Goal: Information Seeking & Learning: Learn about a topic

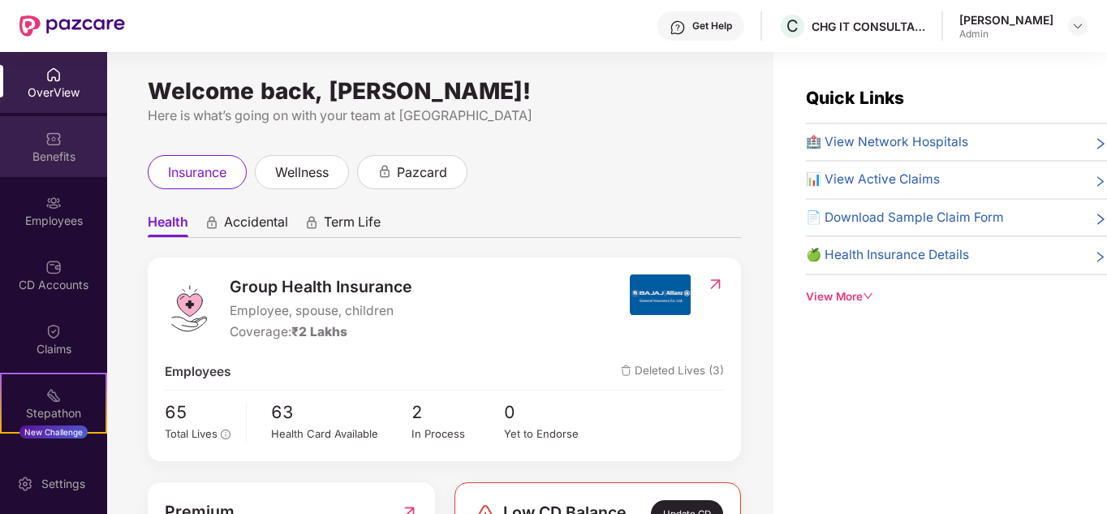
click at [12, 140] on div "Benefits" at bounding box center [53, 146] width 107 height 61
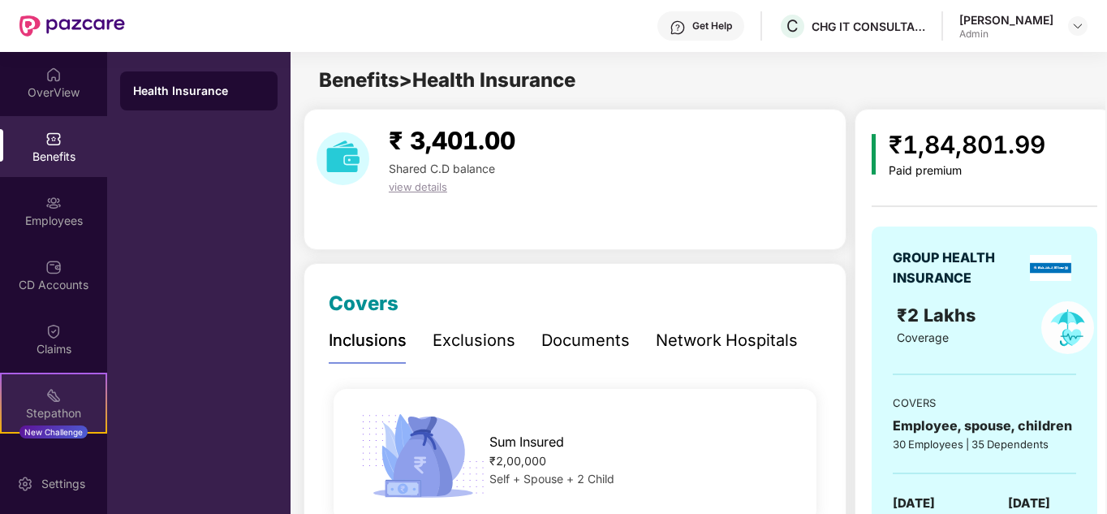
click at [59, 405] on div "Stepathon" at bounding box center [54, 413] width 104 height 16
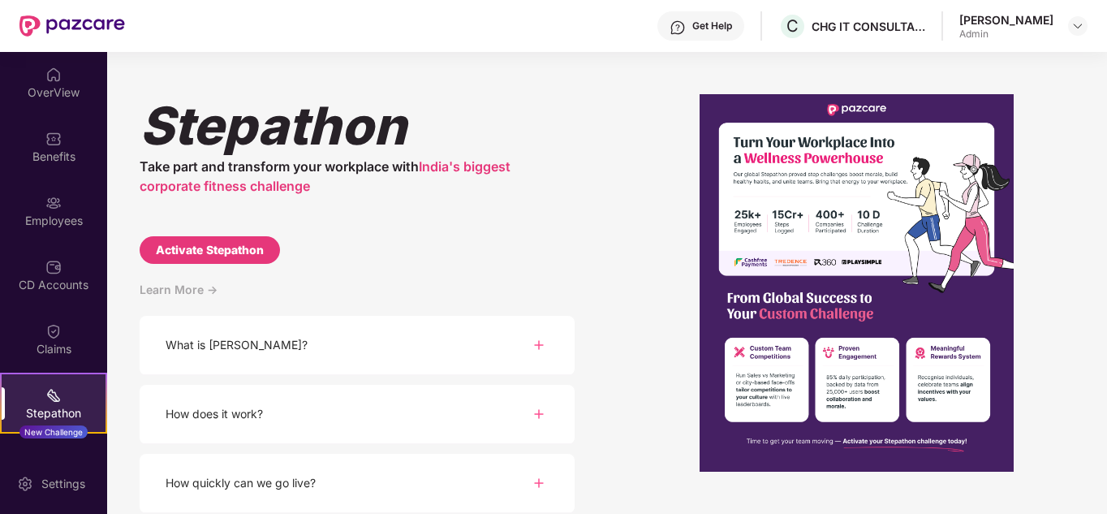
click at [414, 424] on div "How does it work?" at bounding box center [357, 414] width 435 height 59
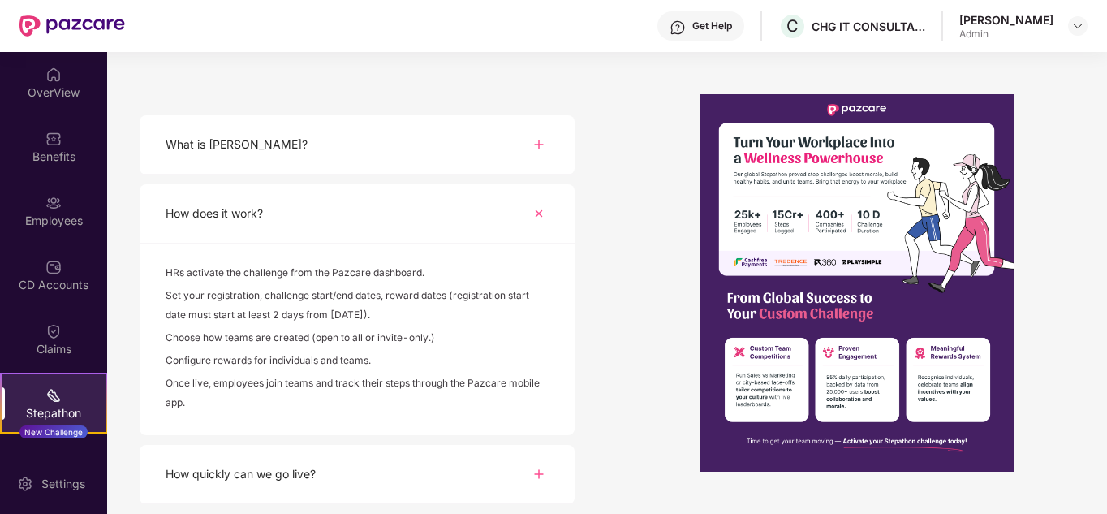
scroll to position [243, 0]
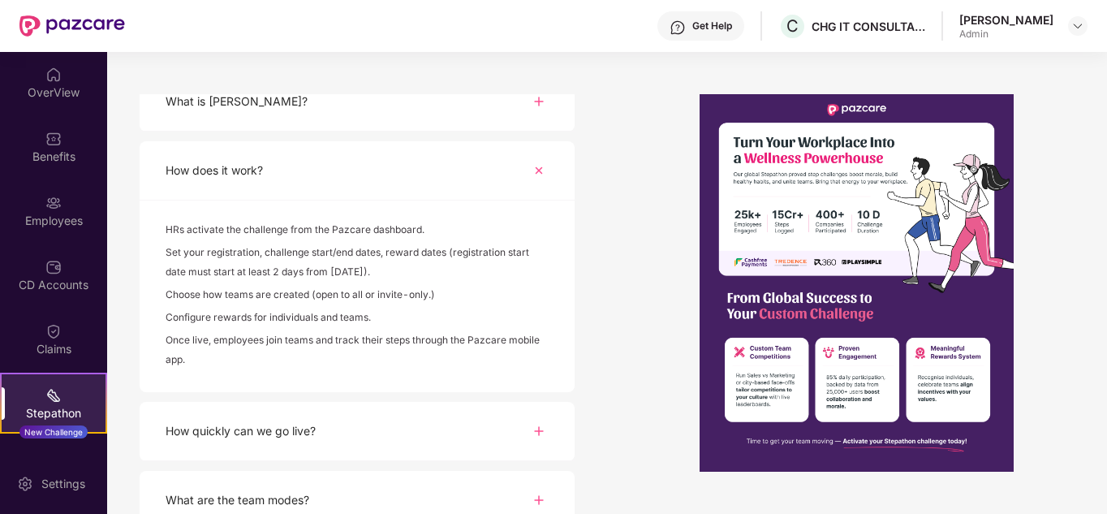
click at [460, 189] on div "How does it work?" at bounding box center [357, 170] width 435 height 59
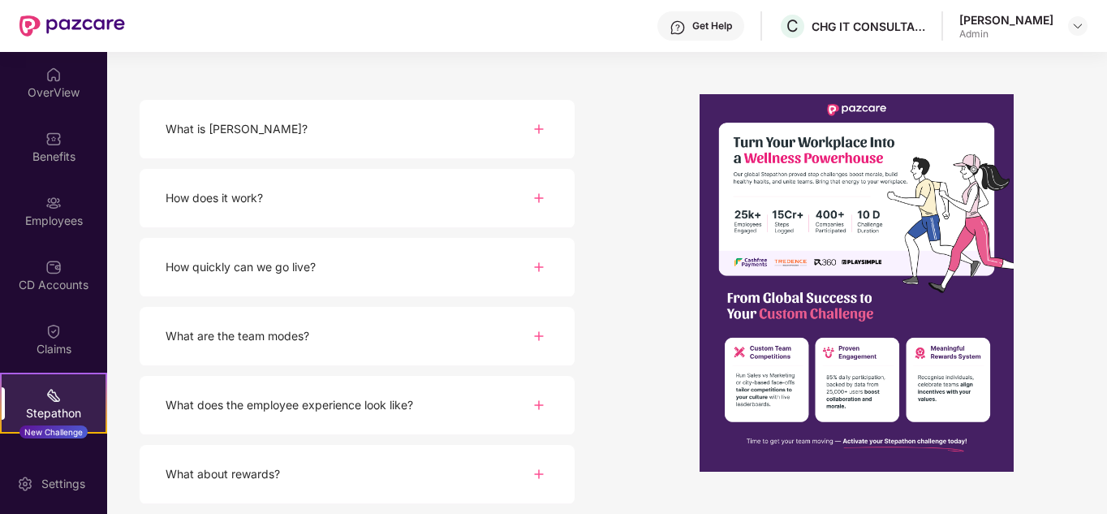
scroll to position [216, 0]
click at [65, 73] on div "OverView" at bounding box center [53, 82] width 107 height 61
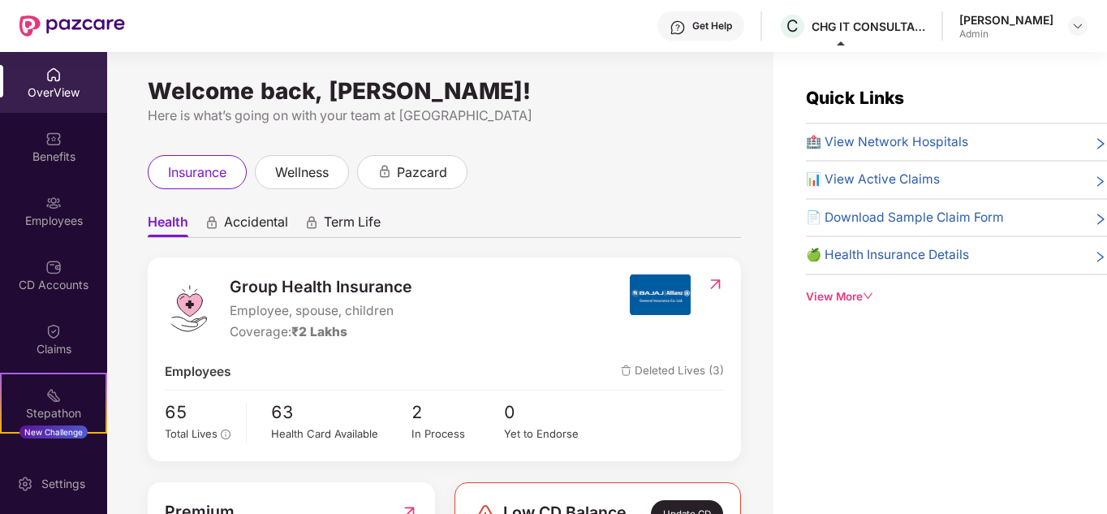
click at [53, 89] on div "OverView" at bounding box center [53, 92] width 107 height 16
click at [248, 217] on span "Accidental" at bounding box center [256, 225] width 64 height 24
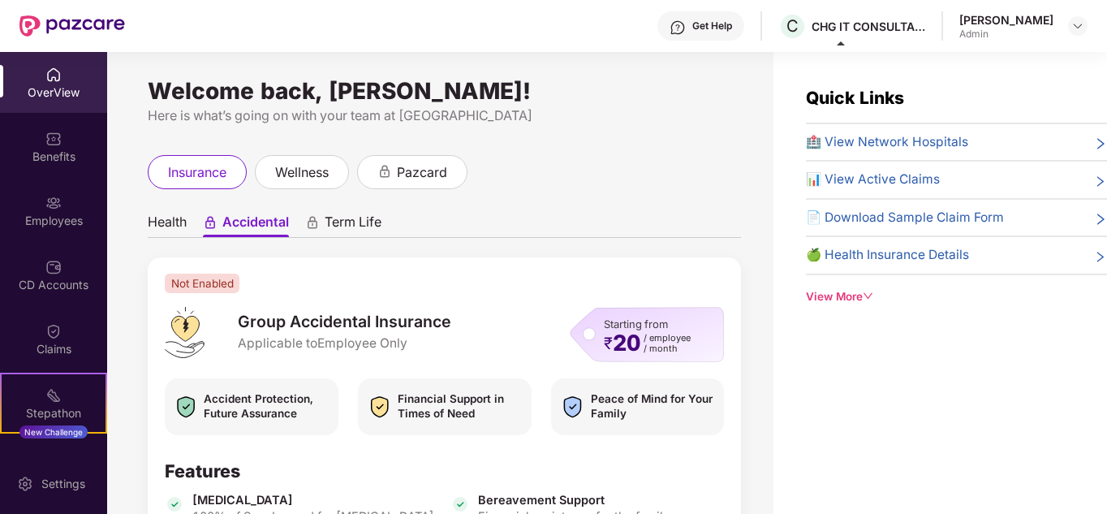
click at [153, 226] on span "Health" at bounding box center [167, 225] width 39 height 24
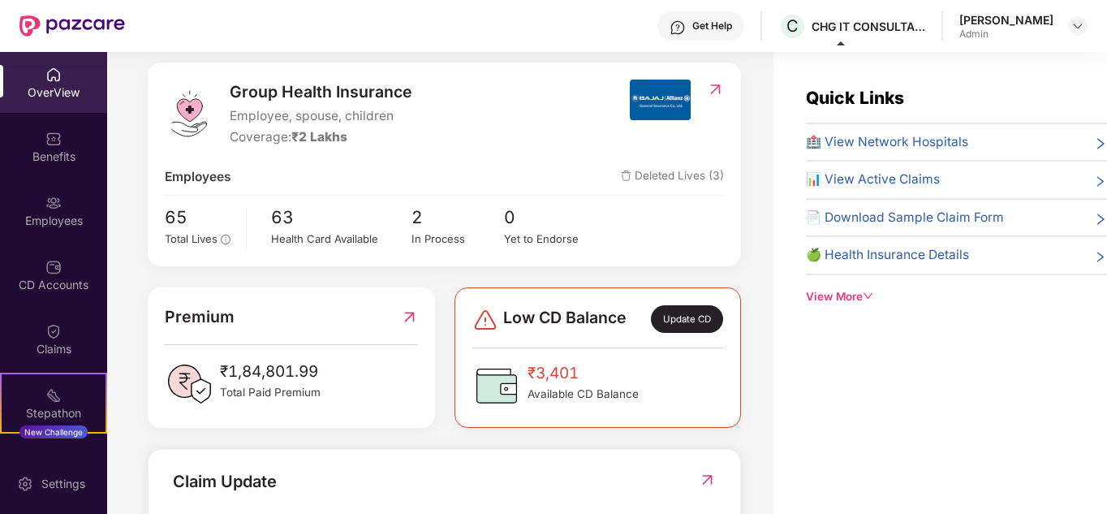
scroll to position [243, 0]
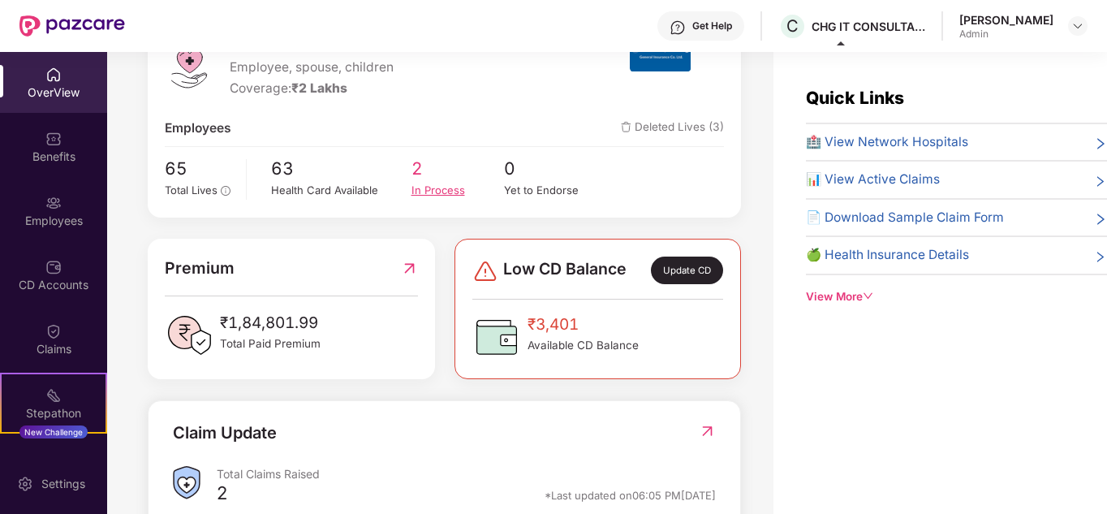
click at [422, 174] on span "2" at bounding box center [457, 168] width 93 height 27
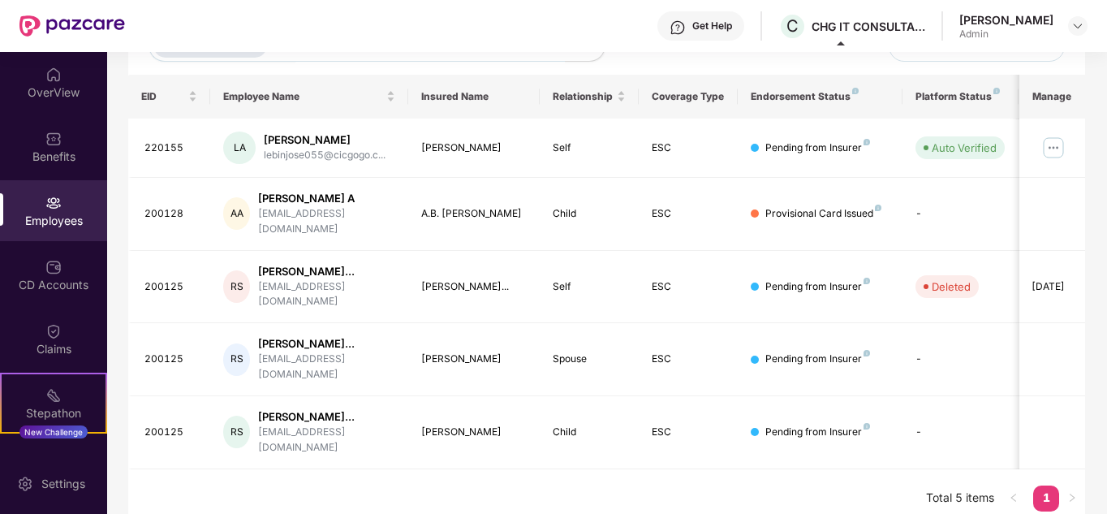
scroll to position [0, 0]
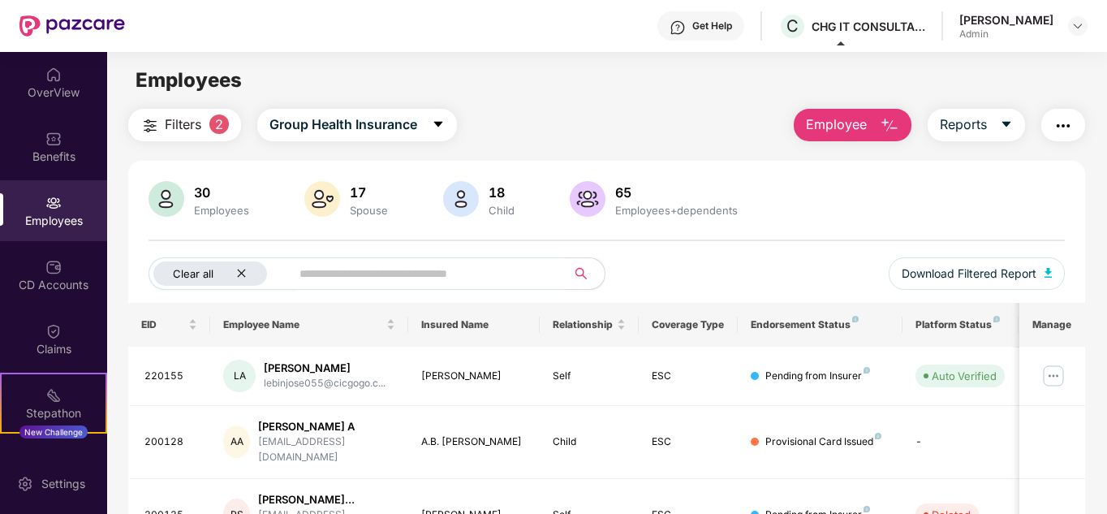
click at [250, 275] on div "Clear all" at bounding box center [210, 273] width 114 height 24
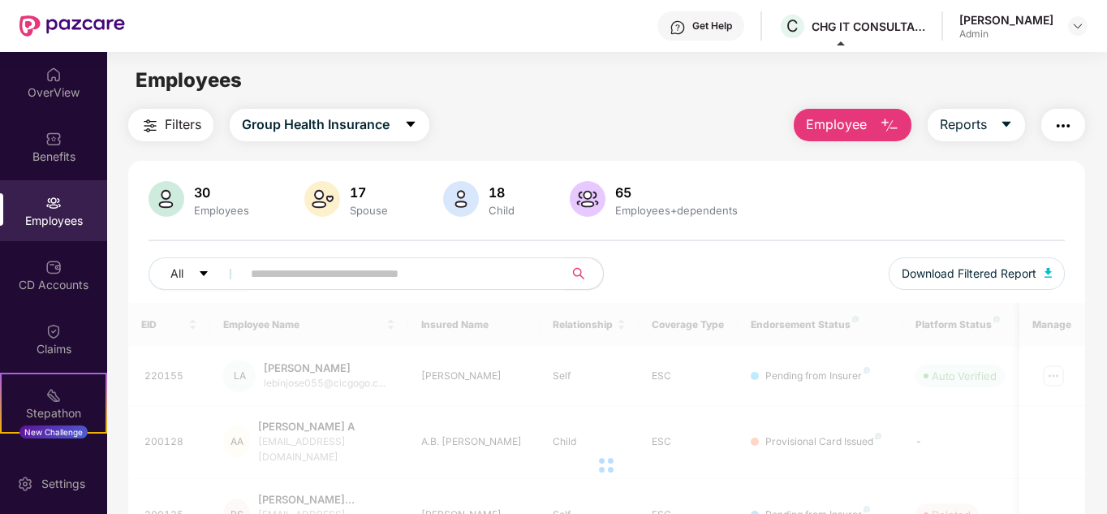
click at [250, 275] on span at bounding box center [397, 273] width 333 height 32
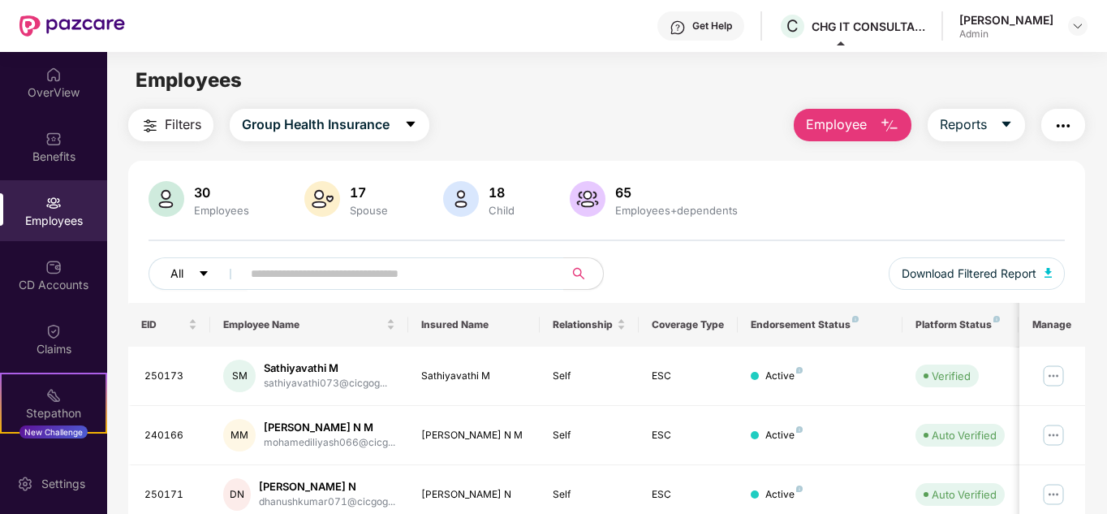
click at [209, 265] on button "All" at bounding box center [197, 273] width 99 height 32
click at [638, 95] on div "Employees" at bounding box center [606, 80] width 999 height 31
click at [1064, 136] on button "button" at bounding box center [1063, 125] width 44 height 32
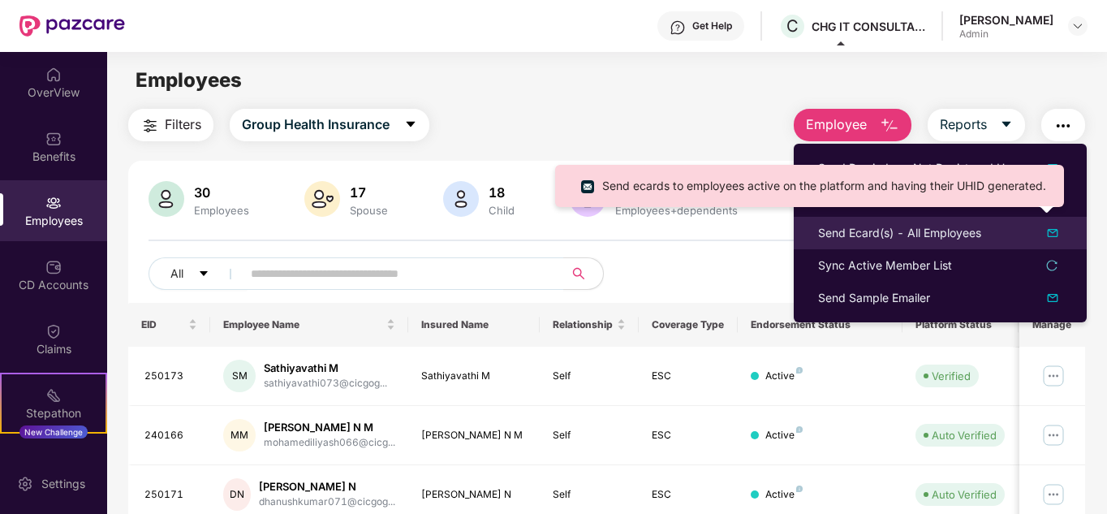
click at [914, 233] on div "Send Ecard(s) - All Employees" at bounding box center [899, 233] width 163 height 18
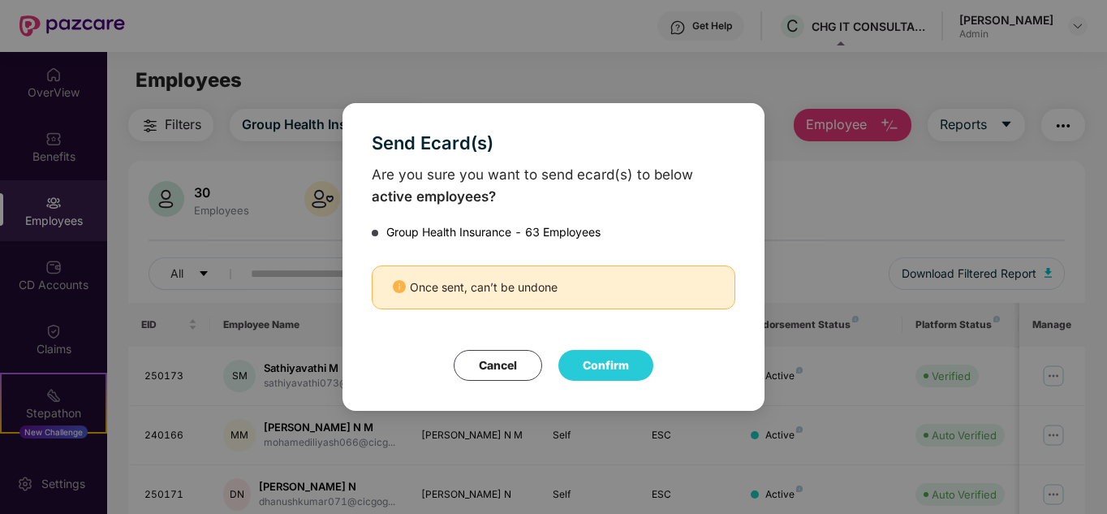
click at [1068, 129] on div "Send Ecard(s) Are you sure you want to send ecard(s) to below active employees?…" at bounding box center [553, 257] width 1107 height 514
click at [500, 374] on button "Cancel" at bounding box center [498, 365] width 88 height 31
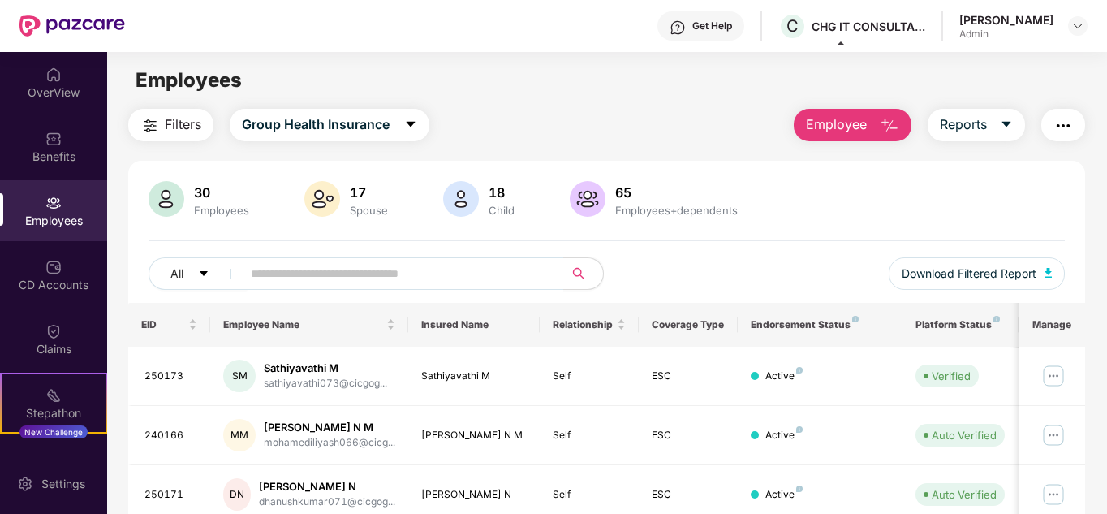
click at [1072, 113] on button "button" at bounding box center [1063, 125] width 44 height 32
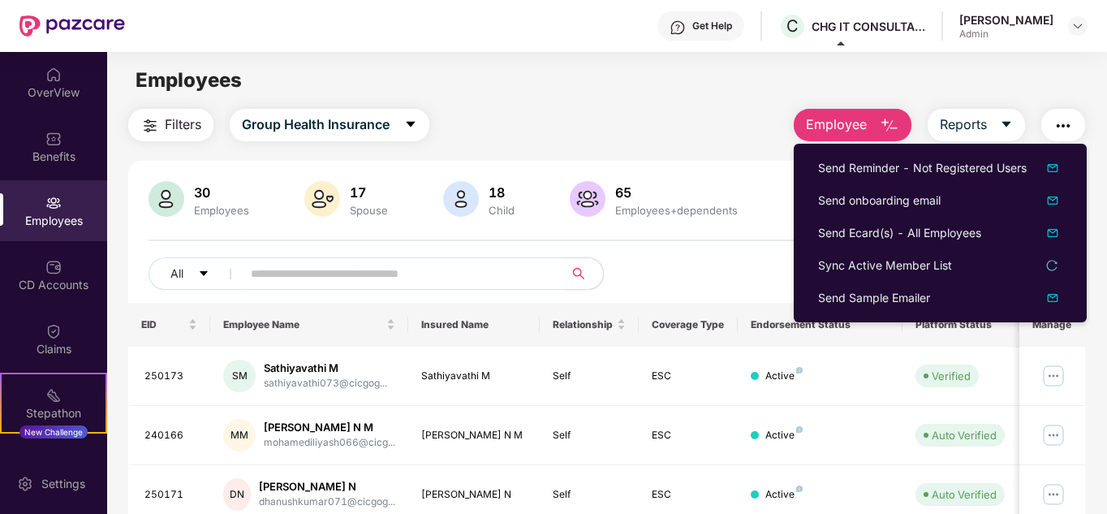
click at [673, 83] on div "Employees" at bounding box center [606, 80] width 999 height 31
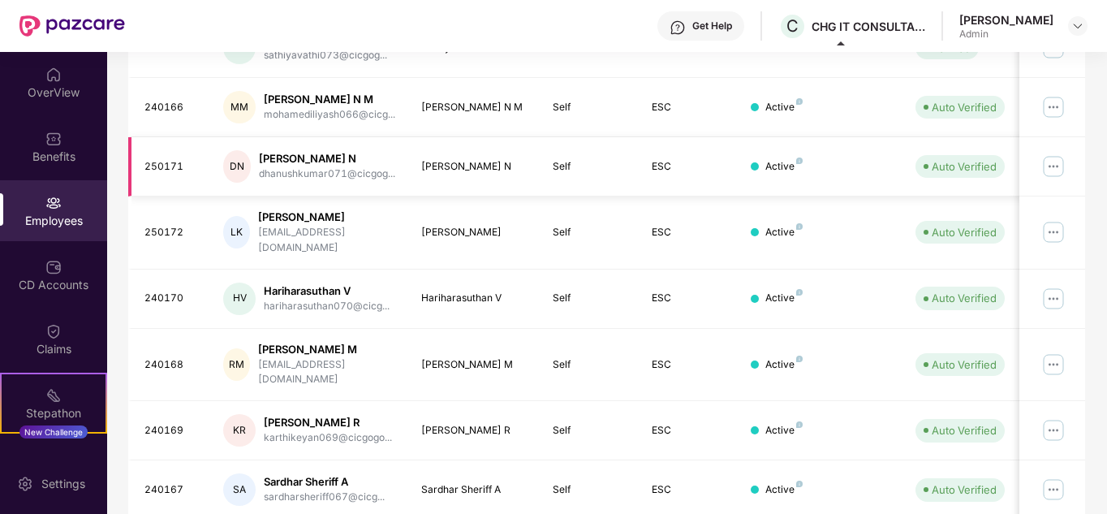
scroll to position [484, 0]
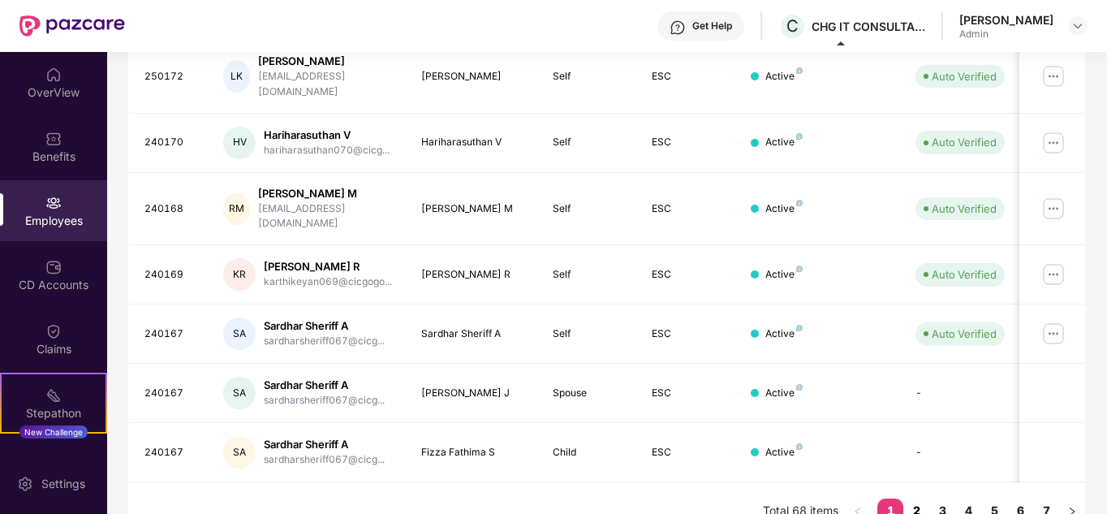
click at [922, 498] on link "2" at bounding box center [916, 510] width 26 height 24
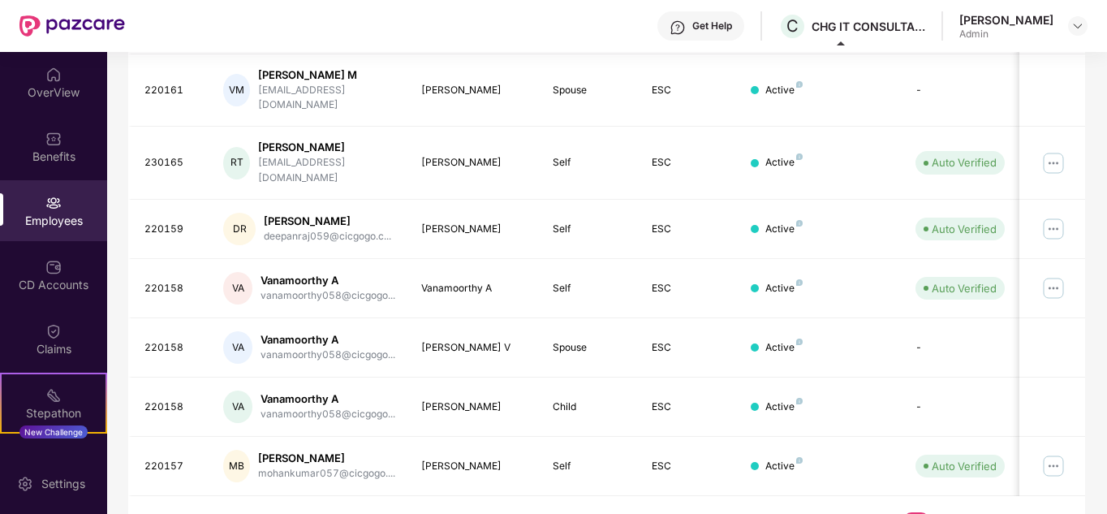
click at [943, 512] on link "3" at bounding box center [942, 524] width 26 height 24
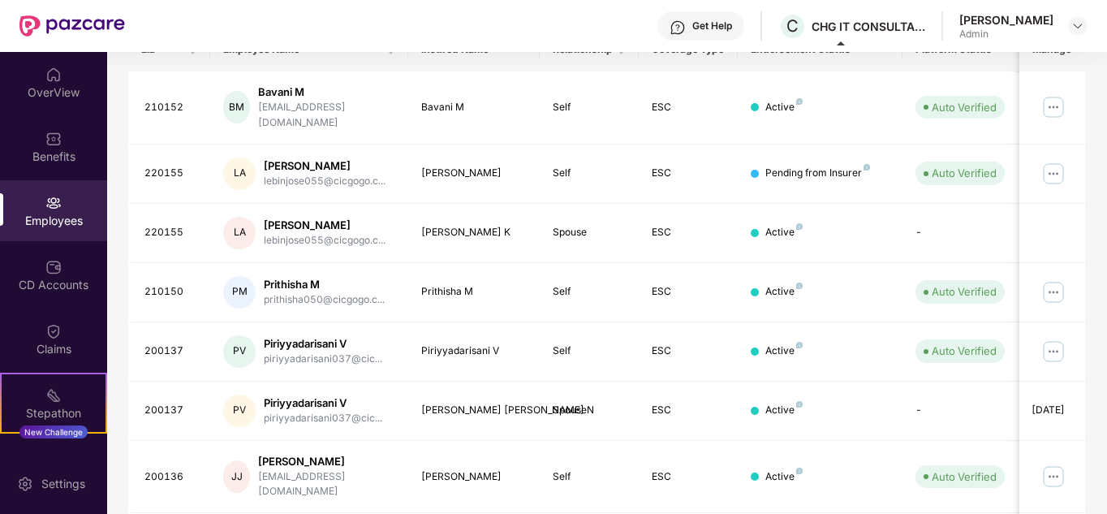
scroll to position [240, 0]
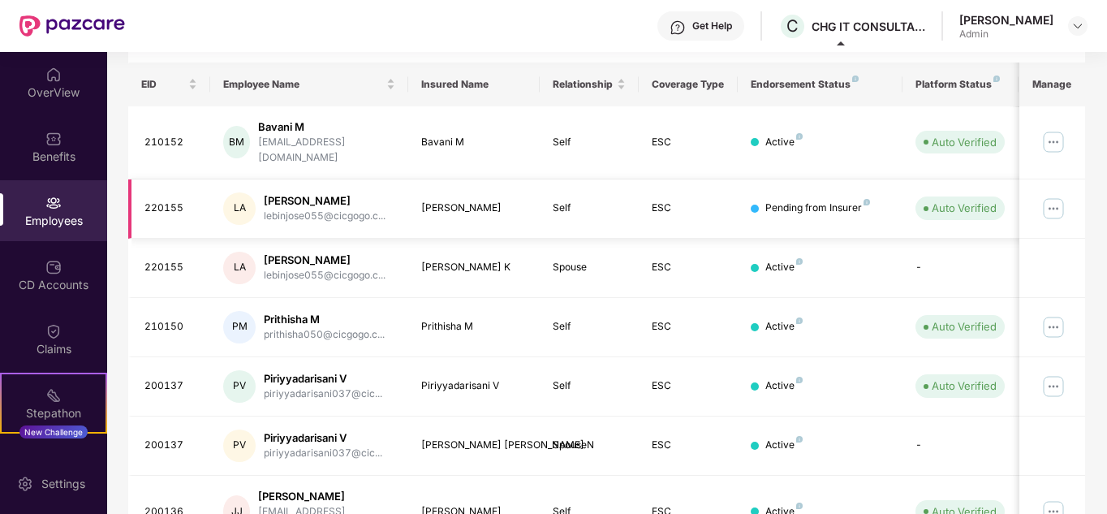
click at [697, 203] on td "ESC" at bounding box center [688, 208] width 99 height 59
click at [932, 249] on td "-" at bounding box center [959, 268] width 115 height 59
click at [1051, 196] on img at bounding box center [1053, 209] width 26 height 26
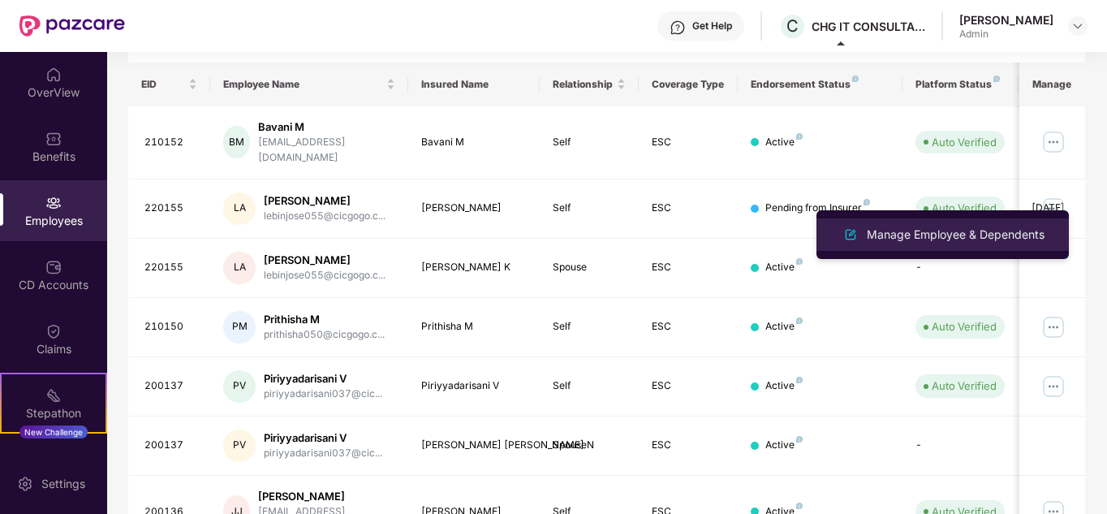
click at [980, 231] on div "Manage Employee & Dependents" at bounding box center [955, 235] width 184 height 18
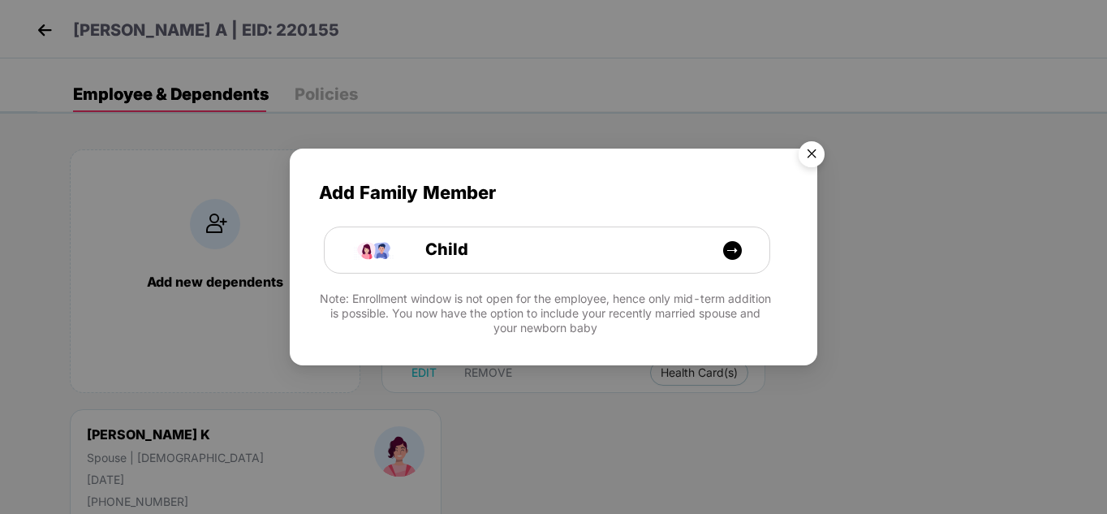
click at [809, 146] on img "Close" at bounding box center [811, 156] width 45 height 45
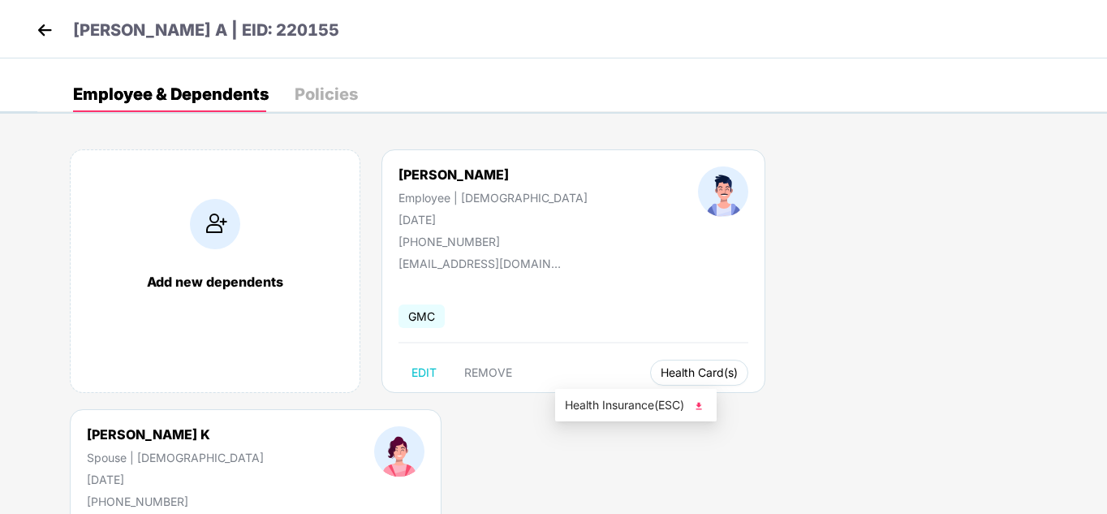
click at [660, 368] on span "Health Card(s)" at bounding box center [698, 372] width 77 height 8
click at [660, 372] on span "Health Card(s)" at bounding box center [698, 372] width 77 height 8
click at [674, 406] on span "Health Insurance(ESC)" at bounding box center [636, 405] width 142 height 18
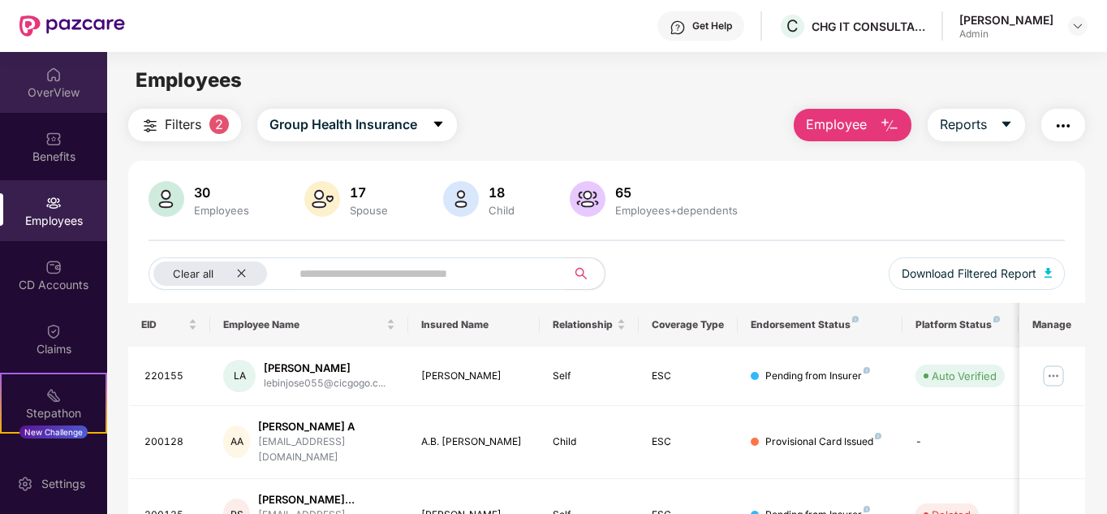
click at [61, 98] on div "OverView" at bounding box center [53, 92] width 107 height 16
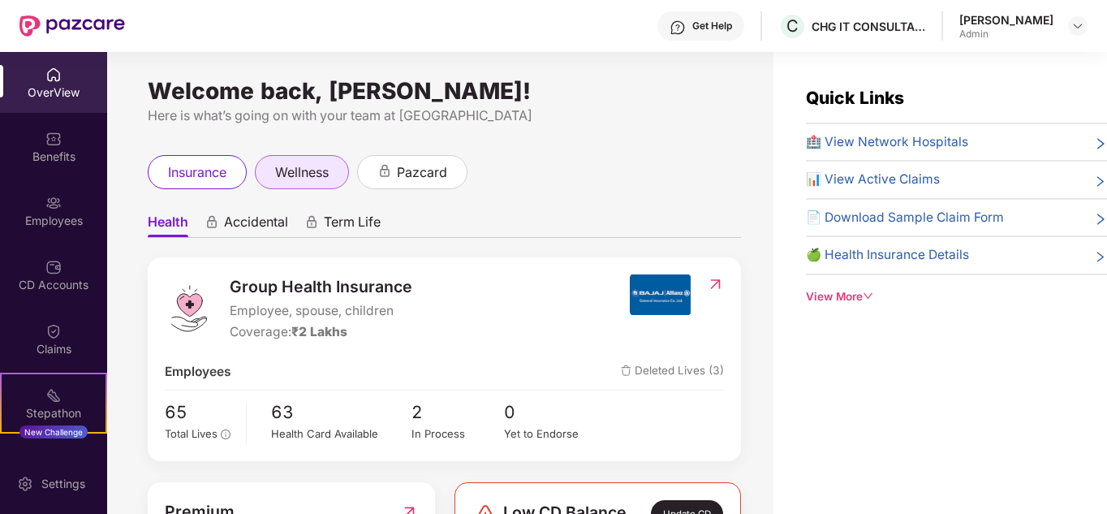
click at [316, 171] on span "wellness" at bounding box center [302, 172] width 54 height 20
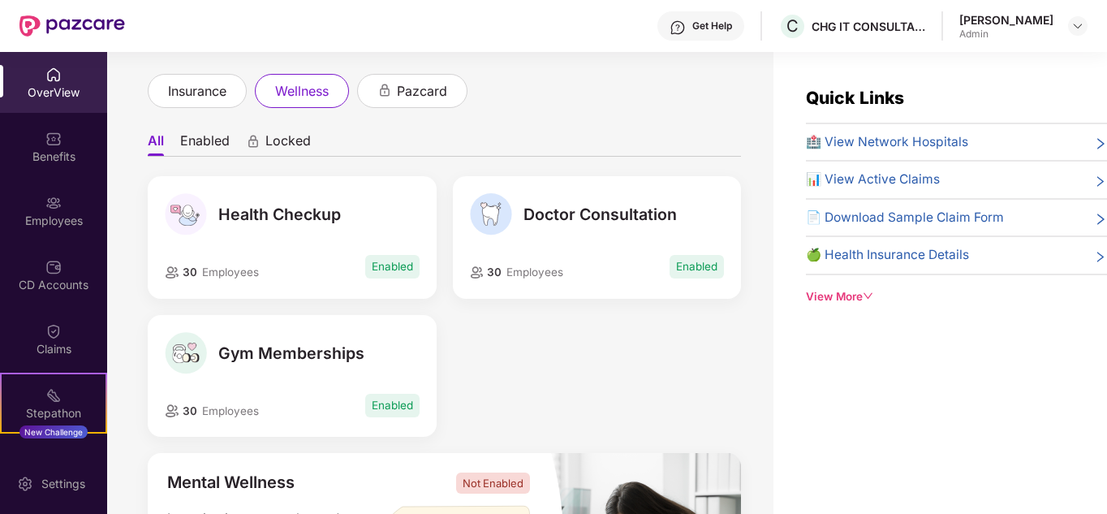
scroll to position [162, 0]
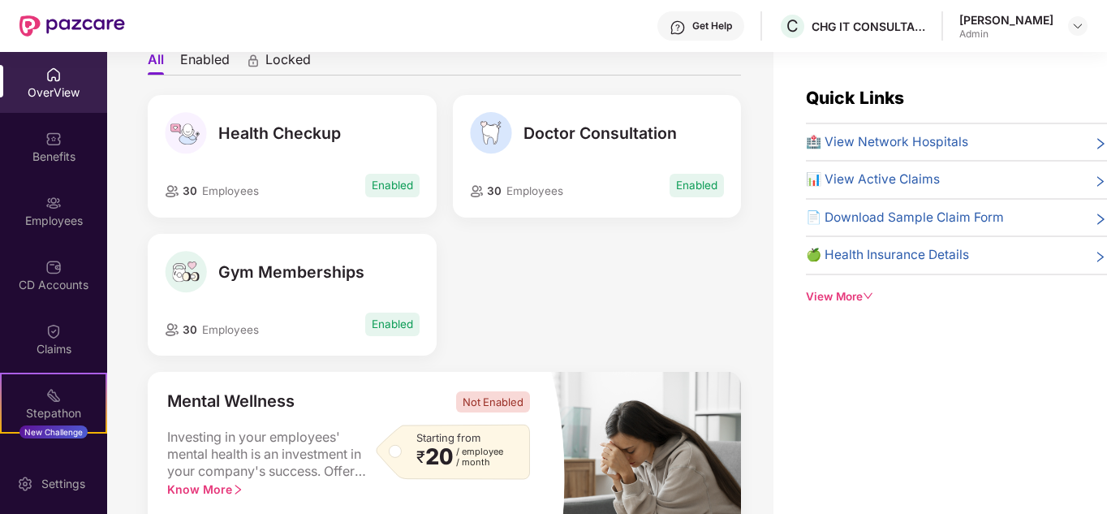
click at [338, 189] on div "30 Employees Enabled" at bounding box center [292, 184] width 254 height 29
click at [339, 268] on span "Gym Memberships" at bounding box center [291, 271] width 146 height 19
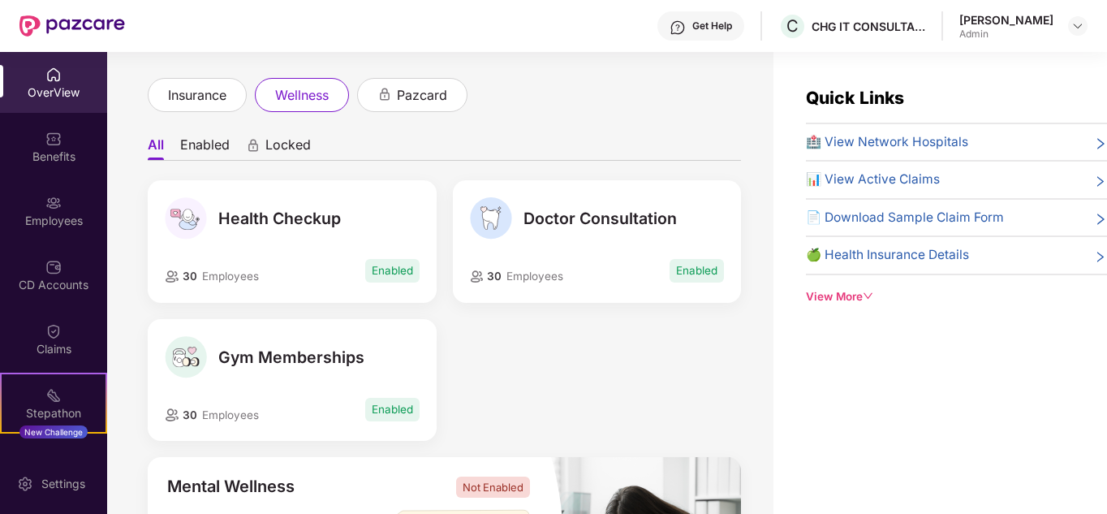
scroll to position [52, 0]
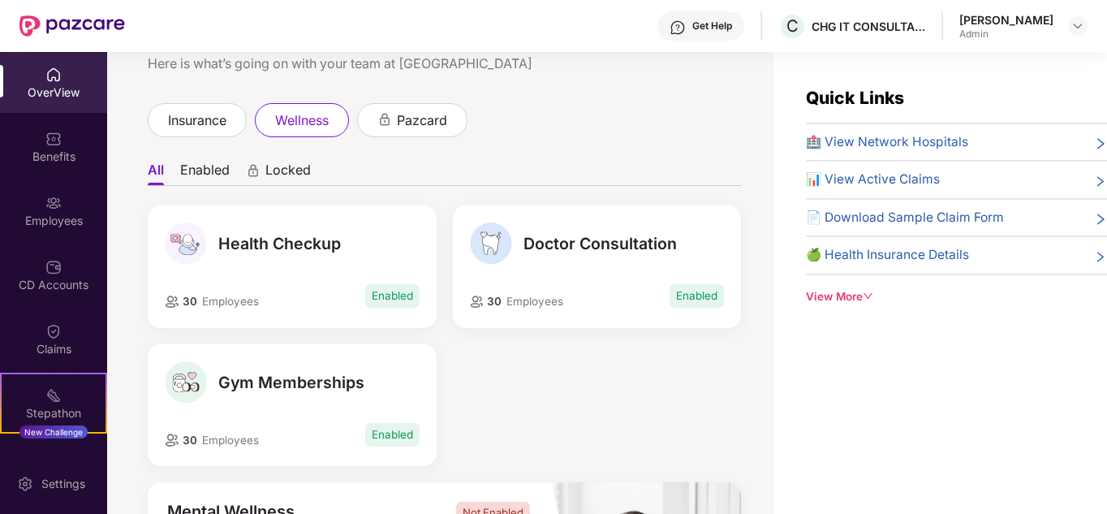
click at [708, 293] on span "Enabled" at bounding box center [696, 296] width 54 height 24
click at [1085, 32] on div at bounding box center [1077, 25] width 19 height 19
click at [1079, 24] on img at bounding box center [1077, 25] width 13 height 13
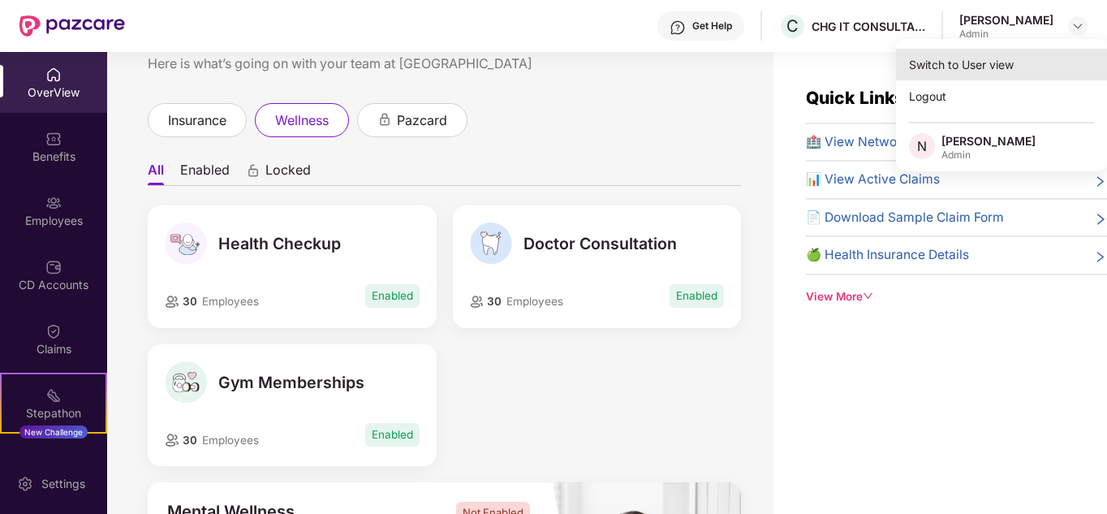
click at [1015, 76] on div "Switch to User view" at bounding box center [1001, 65] width 211 height 32
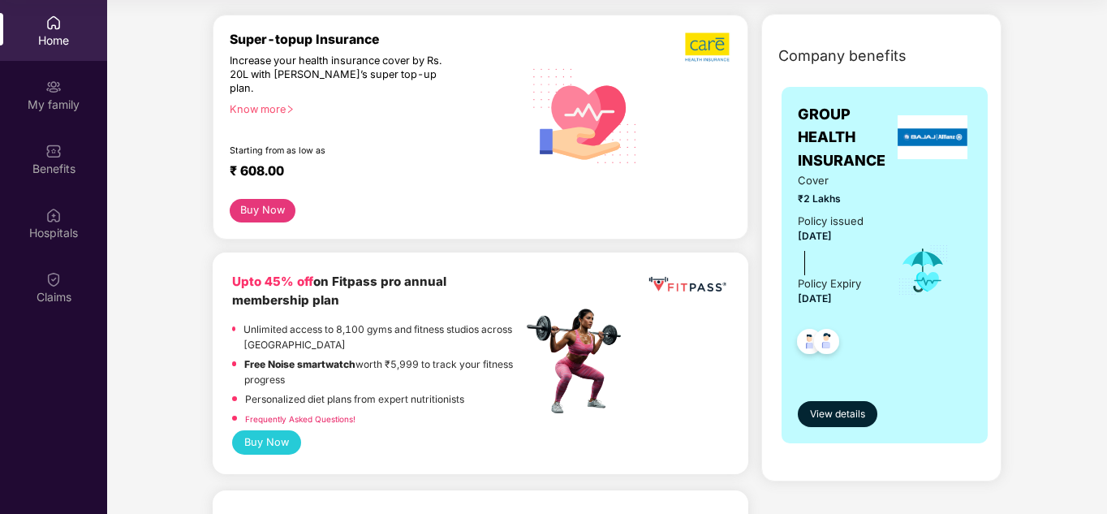
scroll to position [325, 0]
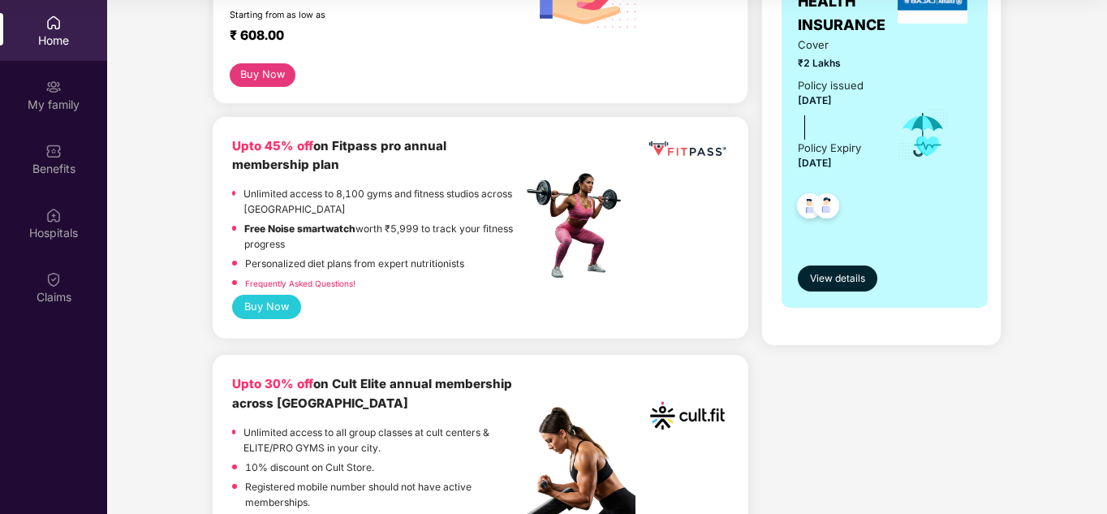
click at [340, 278] on link "Frequently Asked Questions!" at bounding box center [300, 283] width 110 height 10
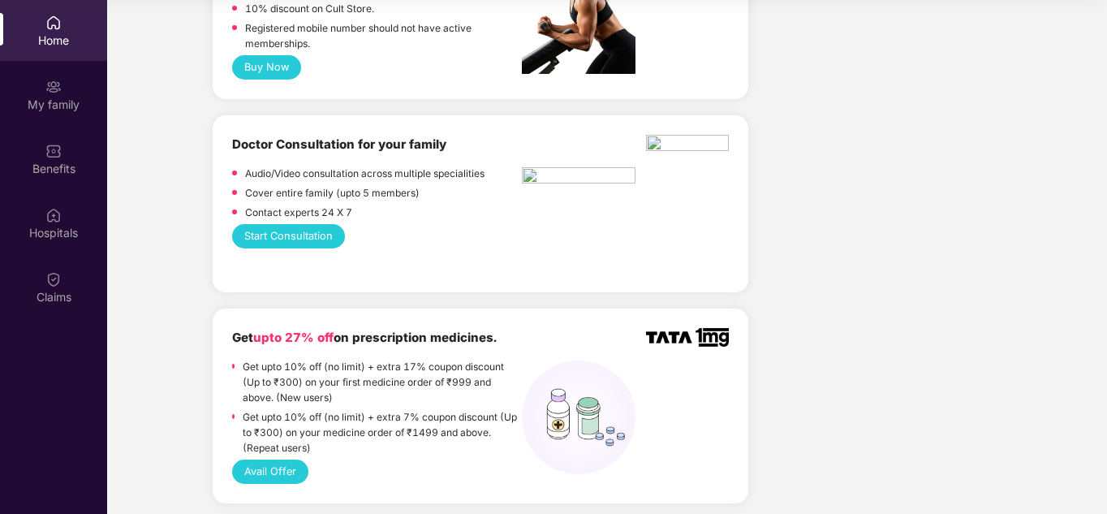
scroll to position [811, 0]
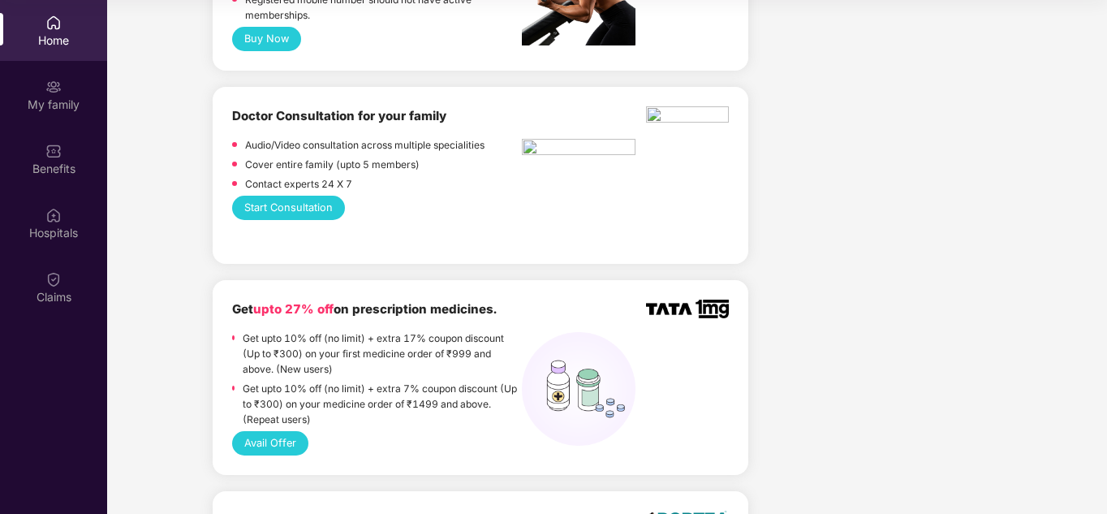
click at [566, 142] on img at bounding box center [579, 149] width 114 height 21
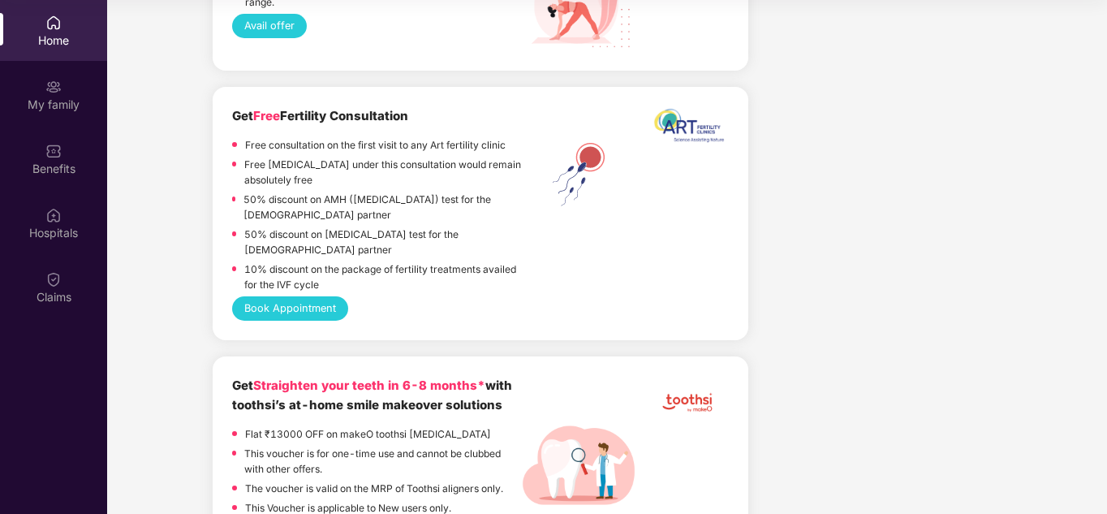
scroll to position [2840, 0]
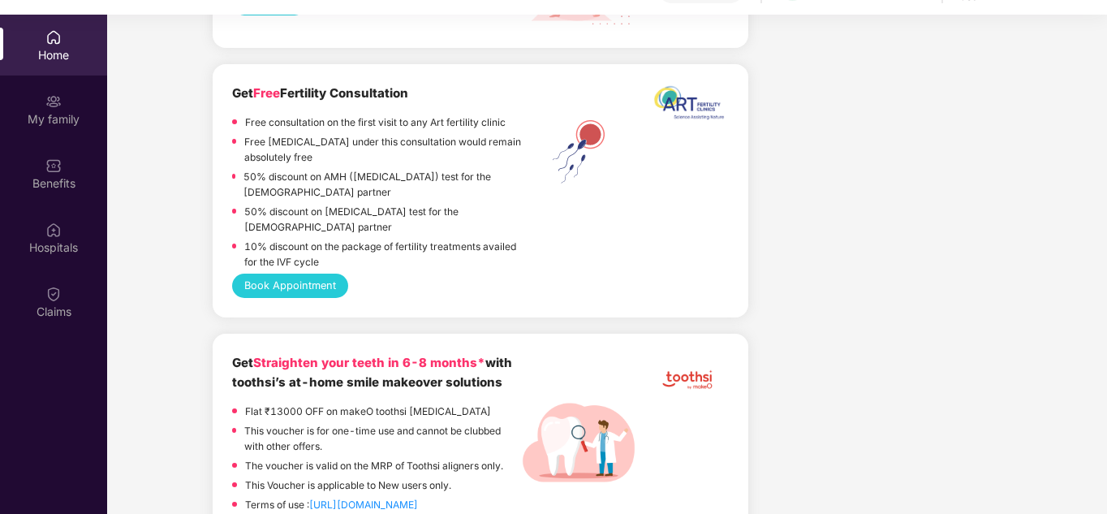
scroll to position [0, 0]
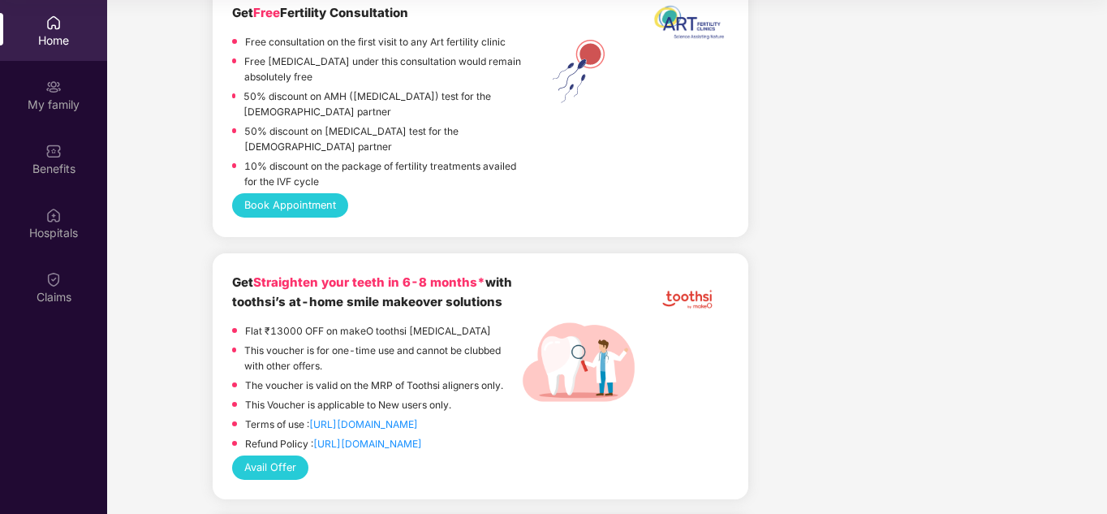
scroll to position [2943, 0]
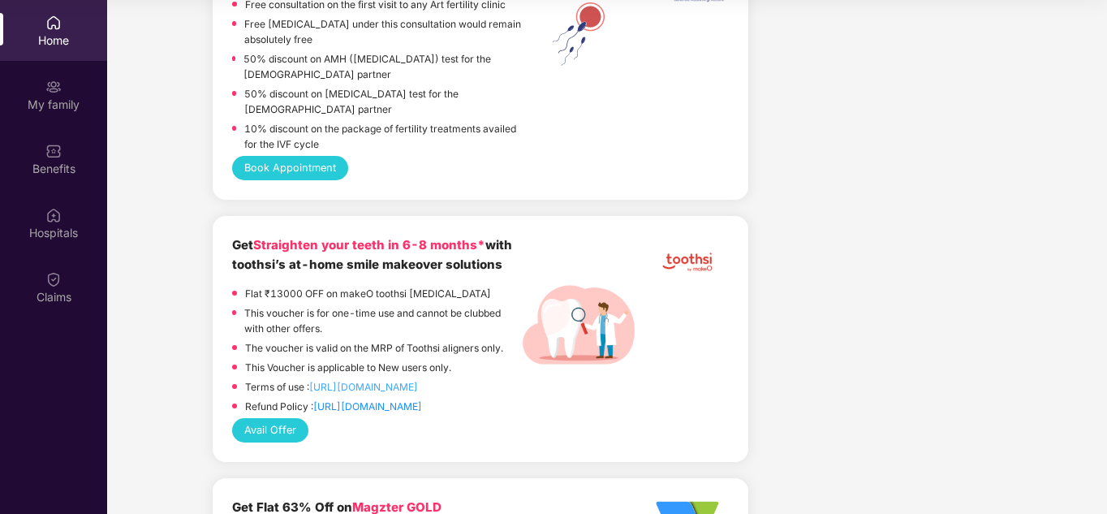
click at [369, 381] on link "[URL][DOMAIN_NAME]" at bounding box center [363, 387] width 109 height 12
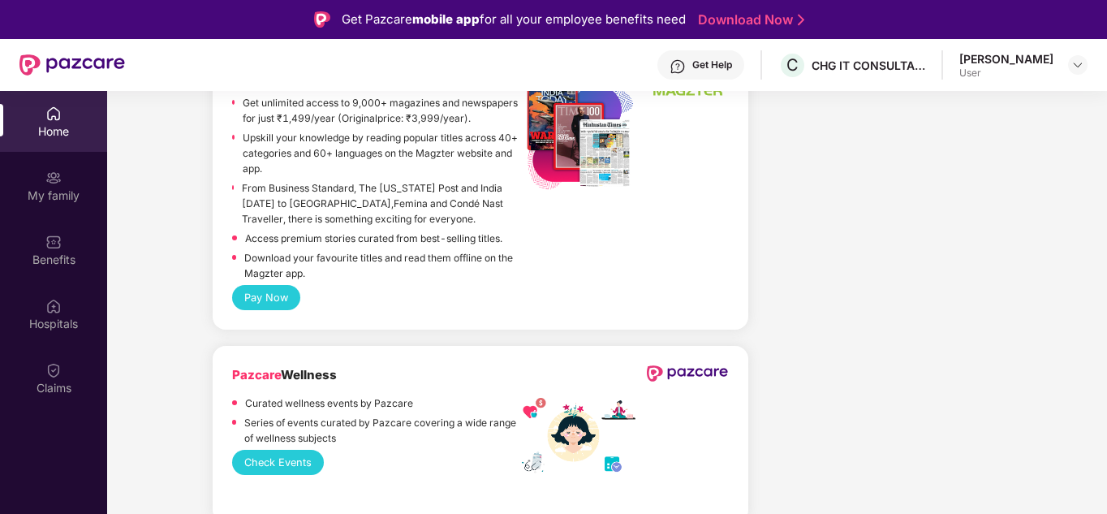
scroll to position [3489, 0]
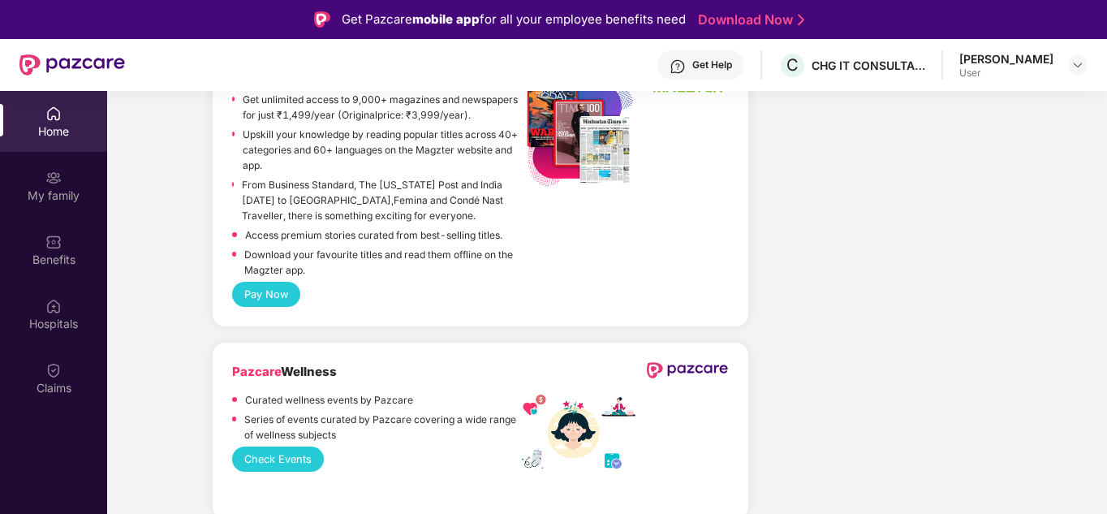
click at [265, 446] on button "Check Events" at bounding box center [278, 458] width 92 height 24
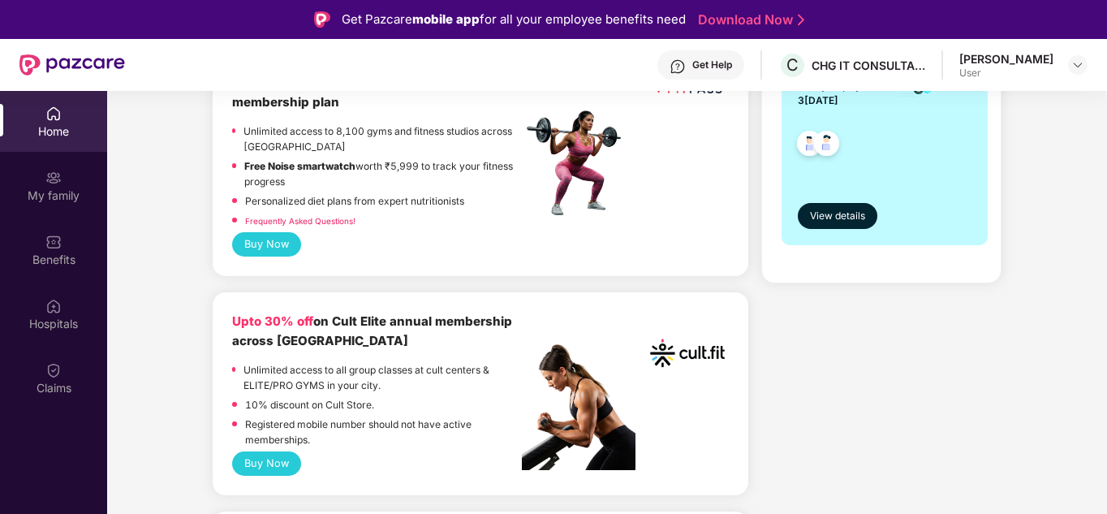
scroll to position [487, 0]
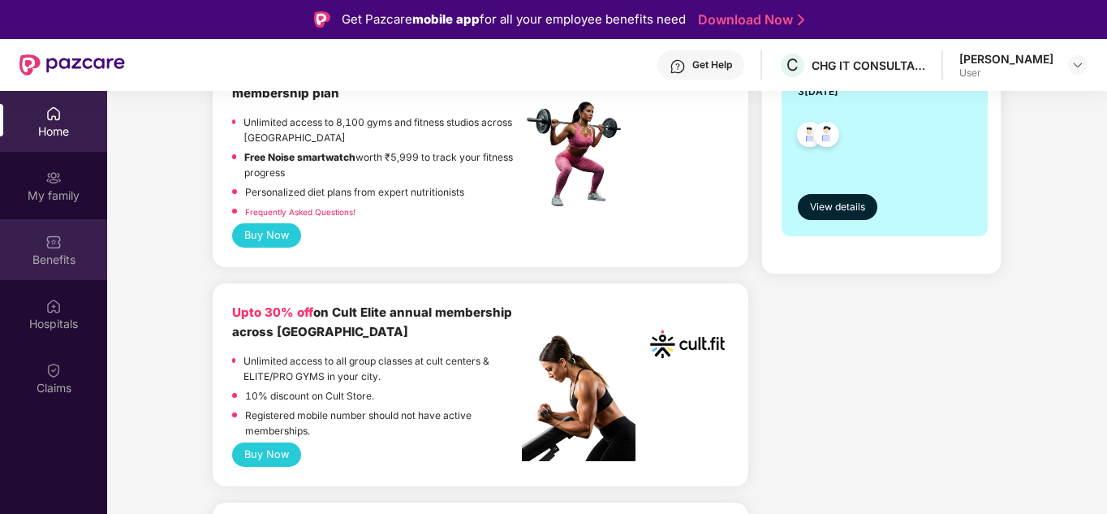
click at [45, 264] on div "Benefits" at bounding box center [53, 260] width 107 height 16
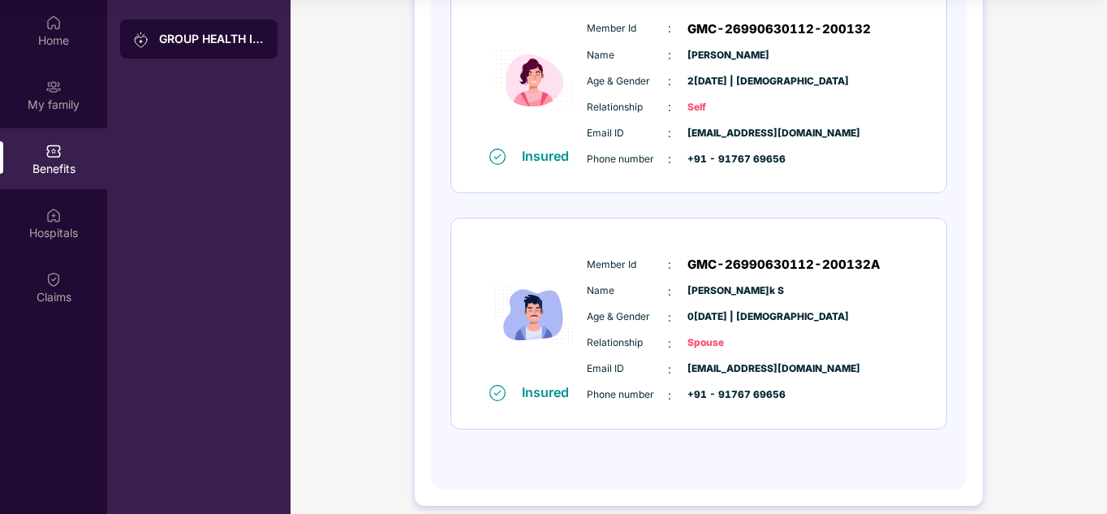
scroll to position [272, 0]
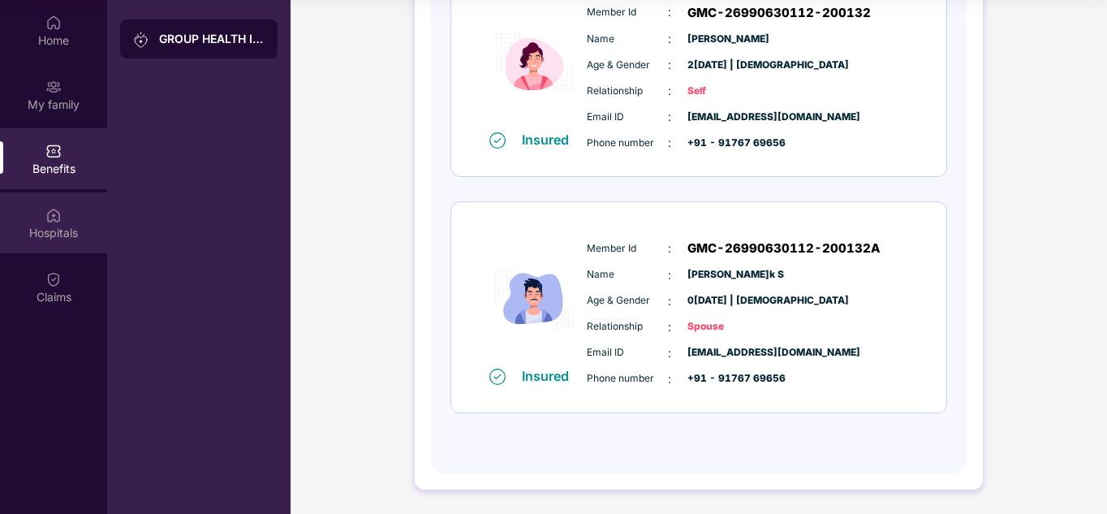
click at [71, 225] on div "Hospitals" at bounding box center [53, 232] width 107 height 16
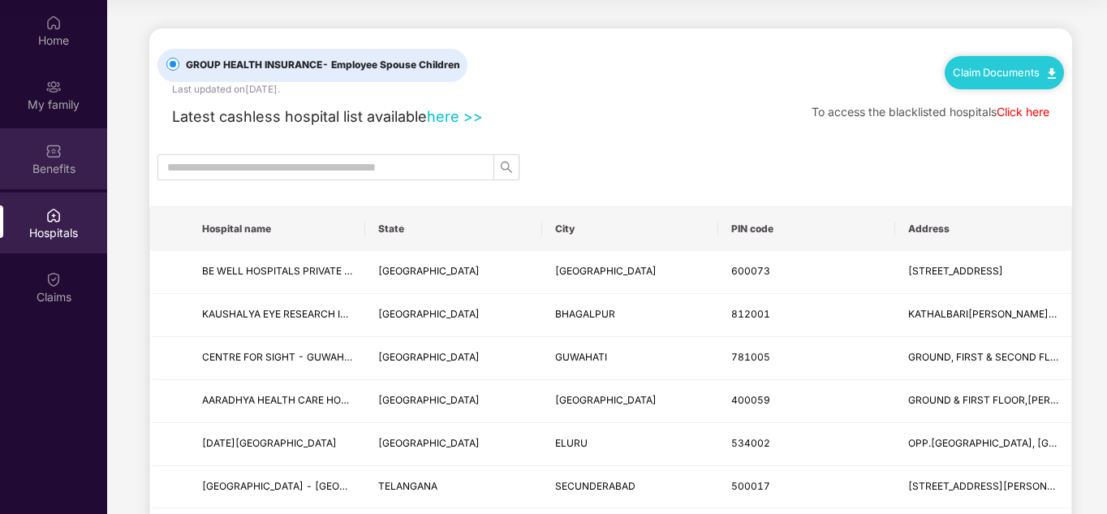
click at [56, 177] on div "Benefits" at bounding box center [53, 158] width 107 height 61
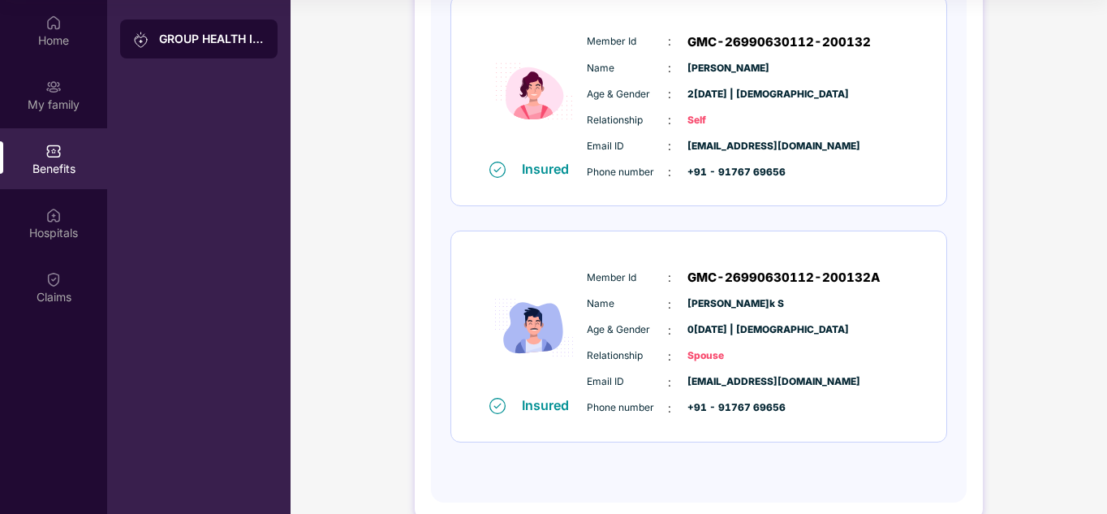
scroll to position [272, 0]
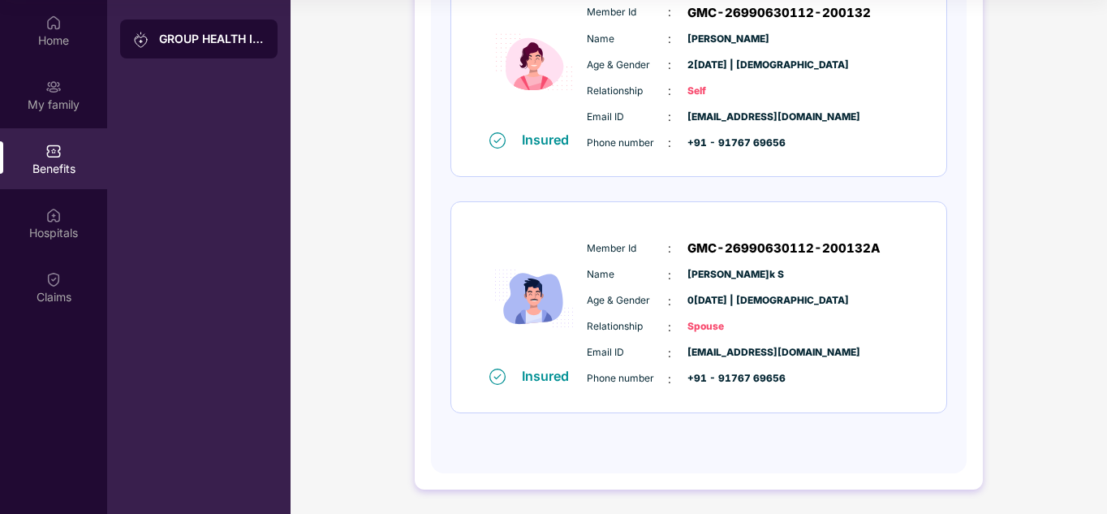
click at [313, 234] on div "GROUP HEALTH INSURANCE DETAILS INCLUSIONS EXCLUSIONS Policy No: OG-26-9906-8403…" at bounding box center [698, 124] width 816 height 777
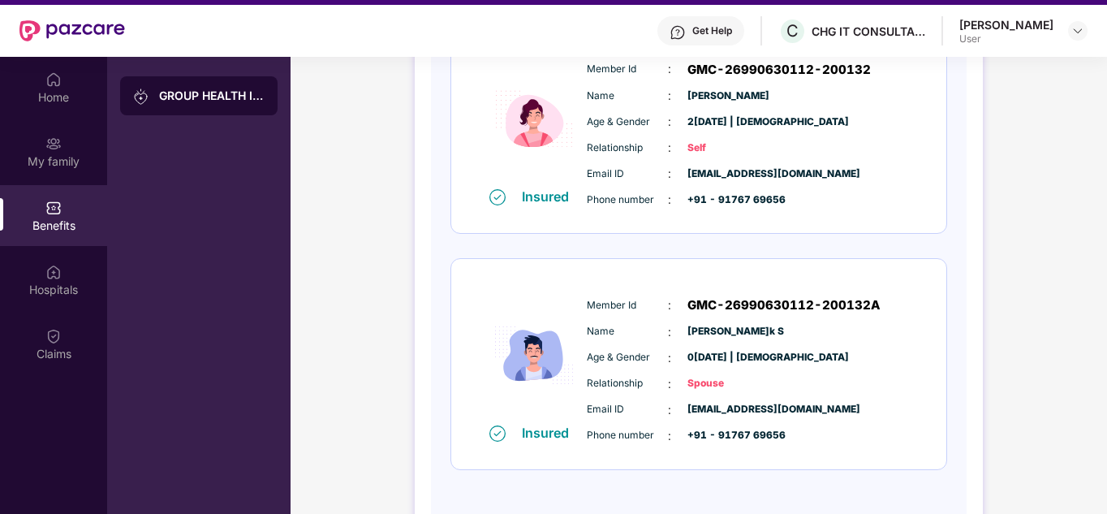
scroll to position [0, 0]
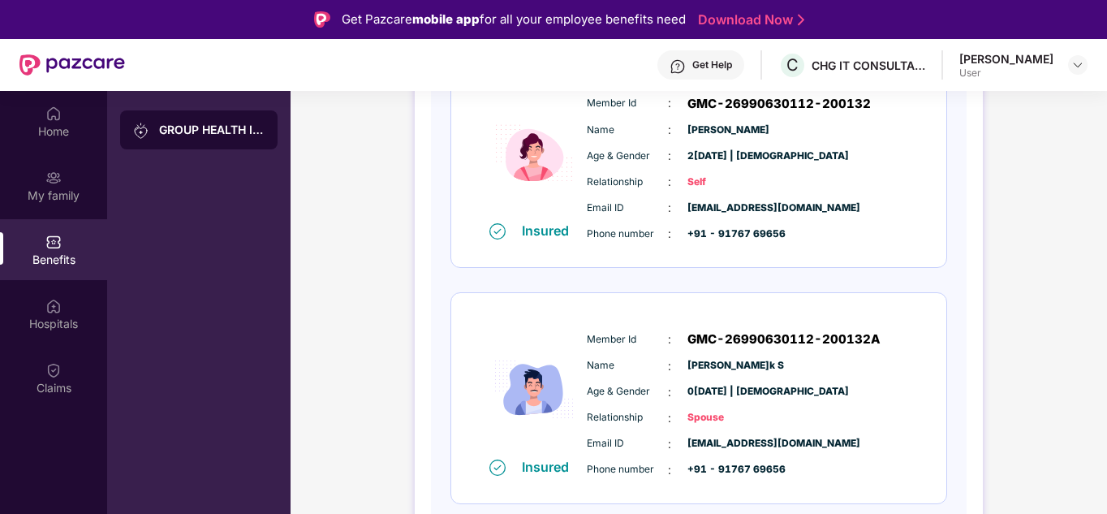
click at [218, 126] on div "GROUP HEALTH INSURANCE" at bounding box center [211, 130] width 105 height 16
click at [43, 184] on div "My family" at bounding box center [53, 185] width 107 height 61
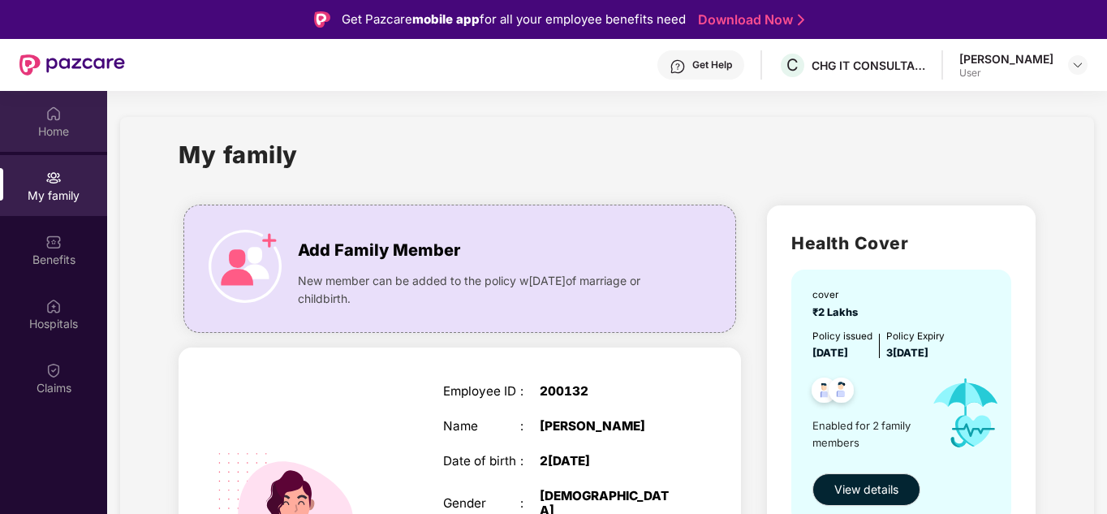
click at [47, 129] on div "Home" at bounding box center [53, 131] width 107 height 16
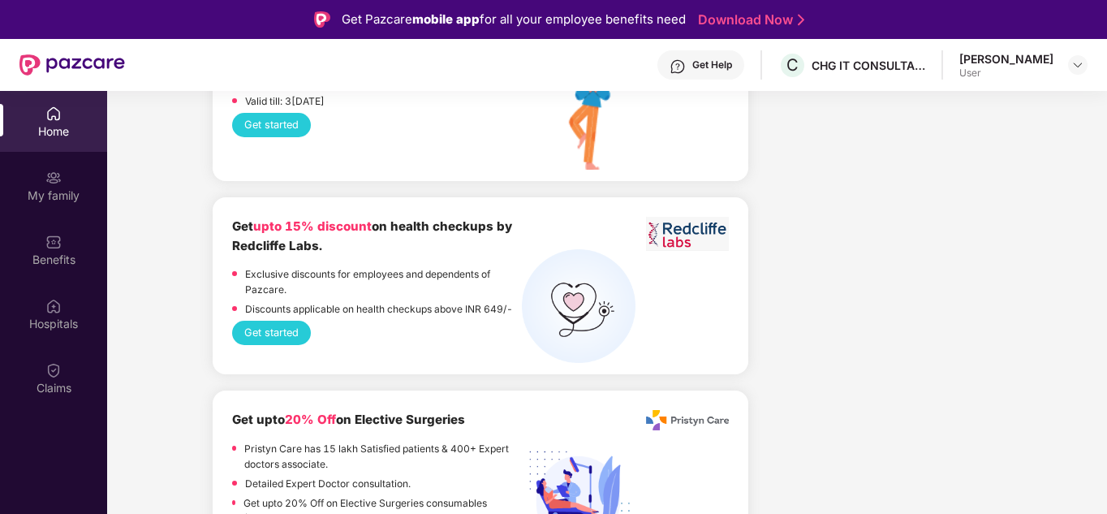
click at [1050, 74] on div "User" at bounding box center [1006, 73] width 94 height 13
click at [1079, 74] on div at bounding box center [1077, 64] width 19 height 19
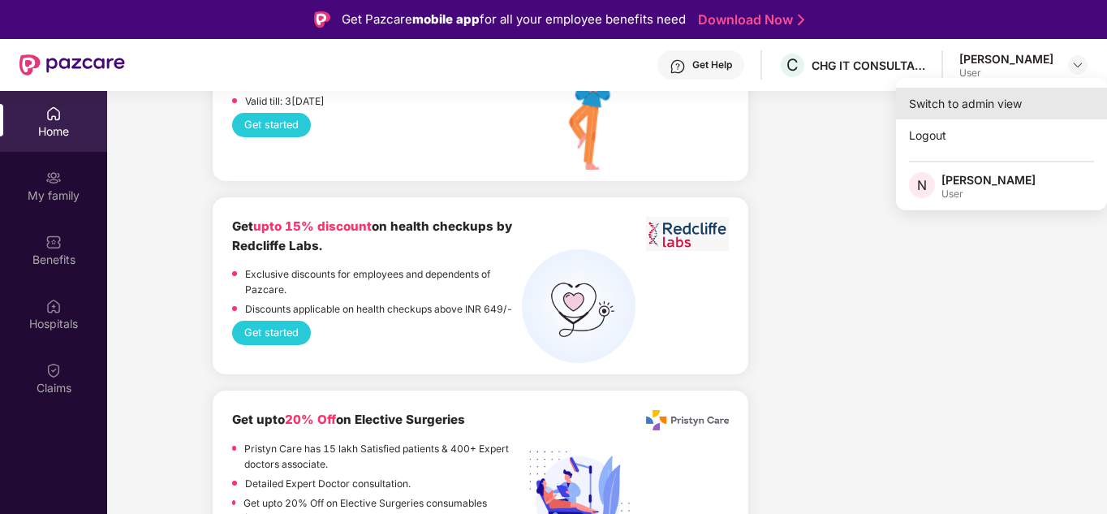
click at [999, 110] on div "Switch to admin view" at bounding box center [1001, 104] width 211 height 32
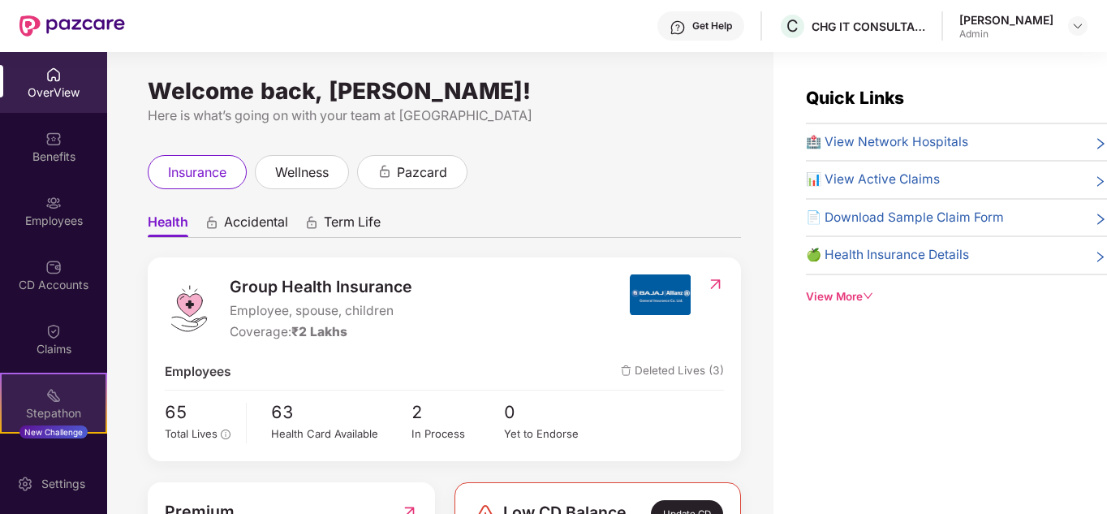
click at [19, 415] on div "Stepathon" at bounding box center [54, 413] width 104 height 16
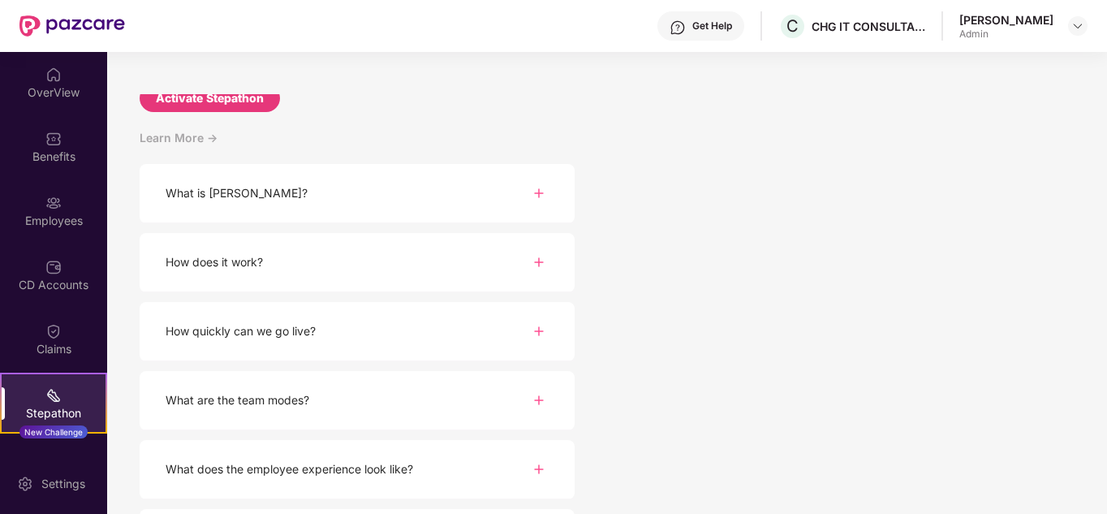
scroll to position [162, 0]
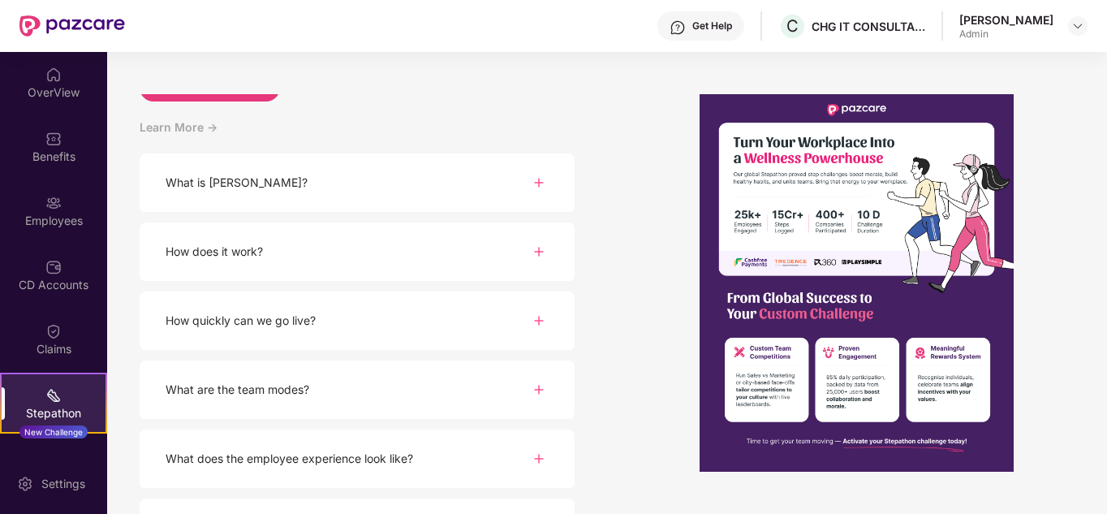
click at [513, 185] on div "What is [PERSON_NAME]?" at bounding box center [357, 182] width 435 height 59
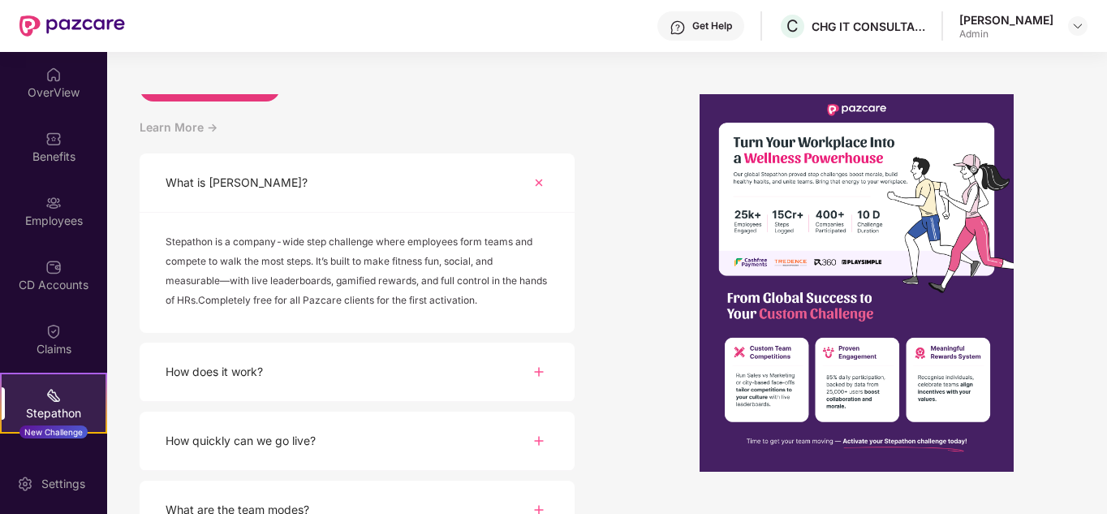
click at [541, 175] on img at bounding box center [539, 183] width 28 height 28
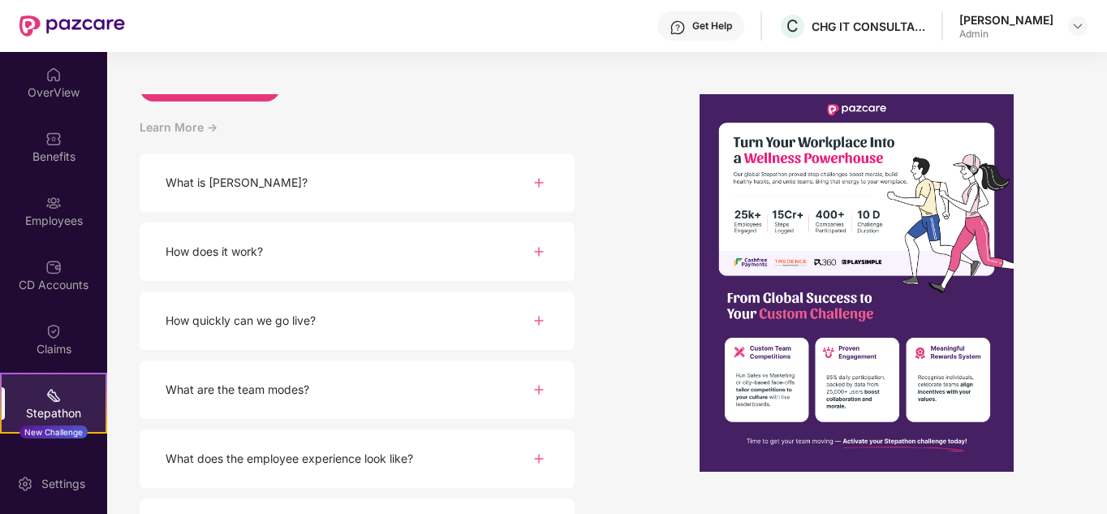
click at [544, 250] on img at bounding box center [538, 251] width 19 height 19
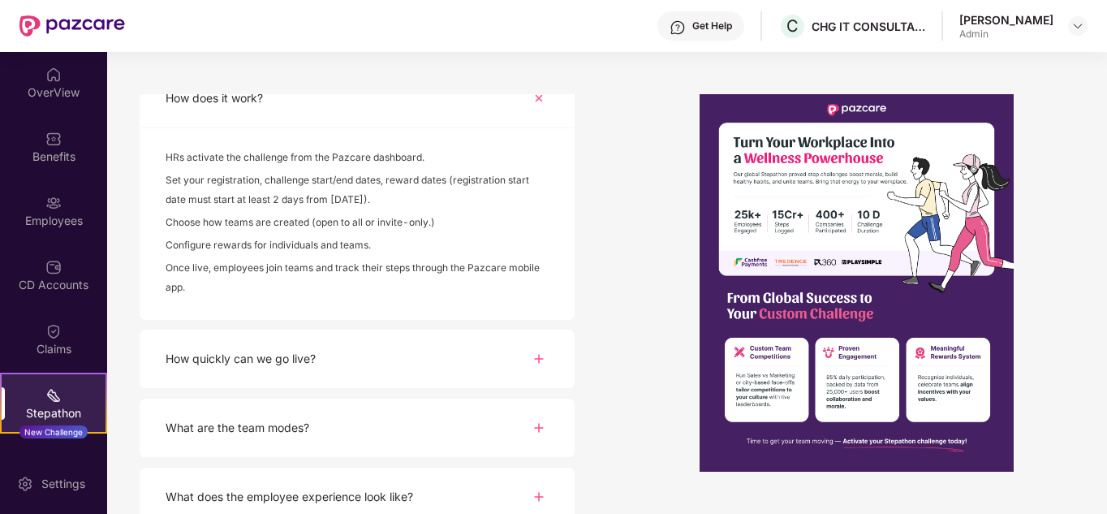
scroll to position [406, 0]
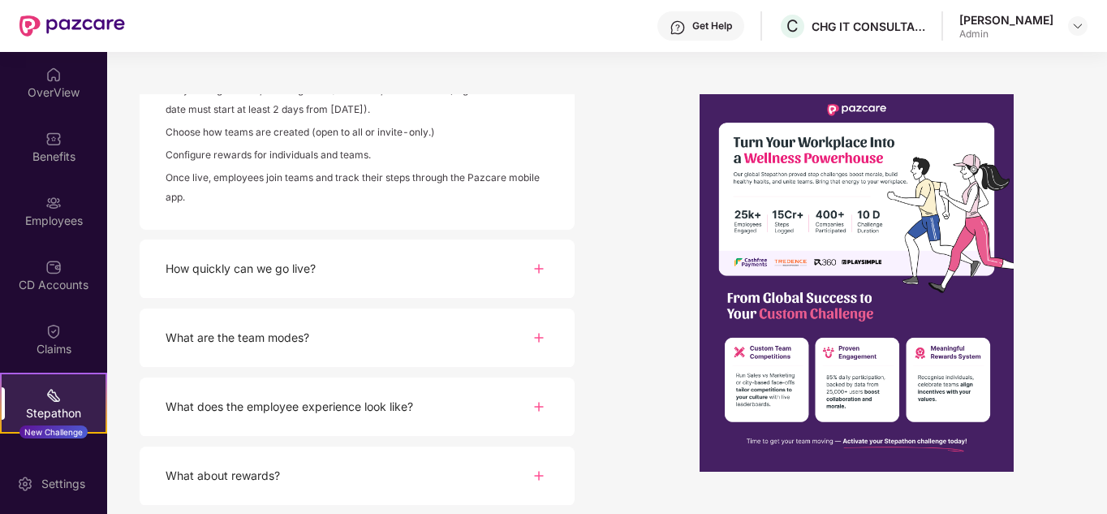
click at [513, 273] on div "How quickly can we go live?" at bounding box center [357, 268] width 435 height 59
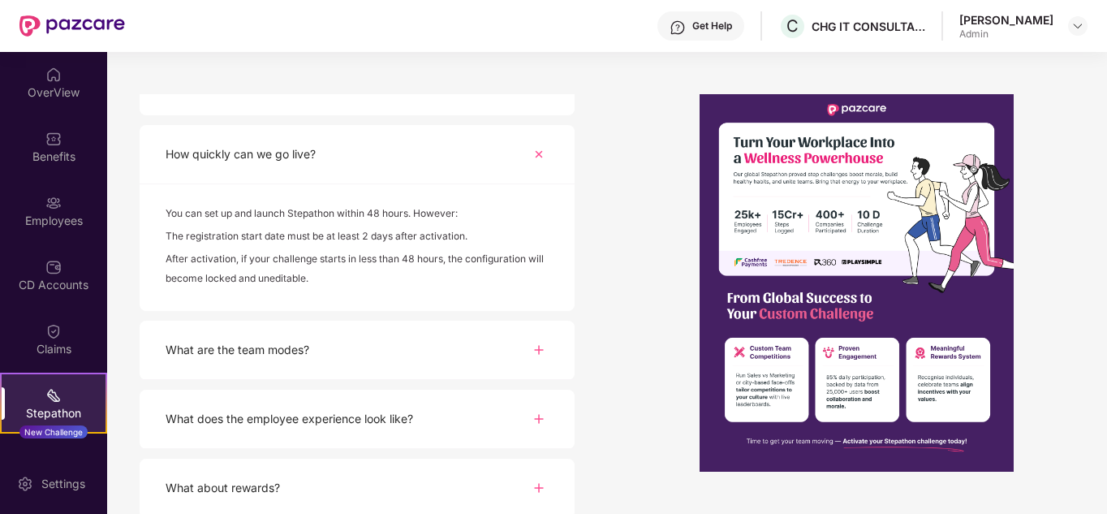
scroll to position [534, 0]
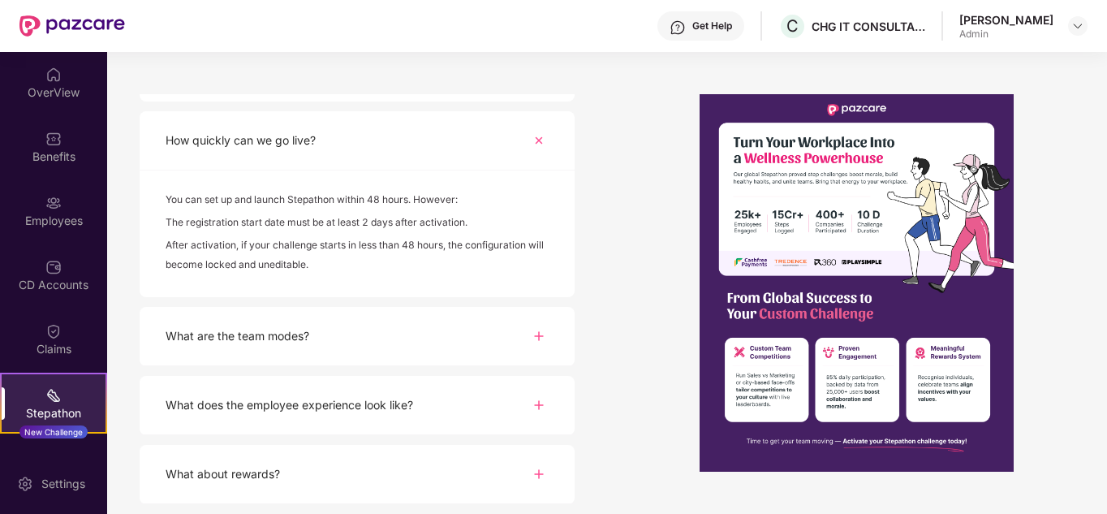
click at [490, 336] on div "What are the team modes?" at bounding box center [357, 336] width 435 height 59
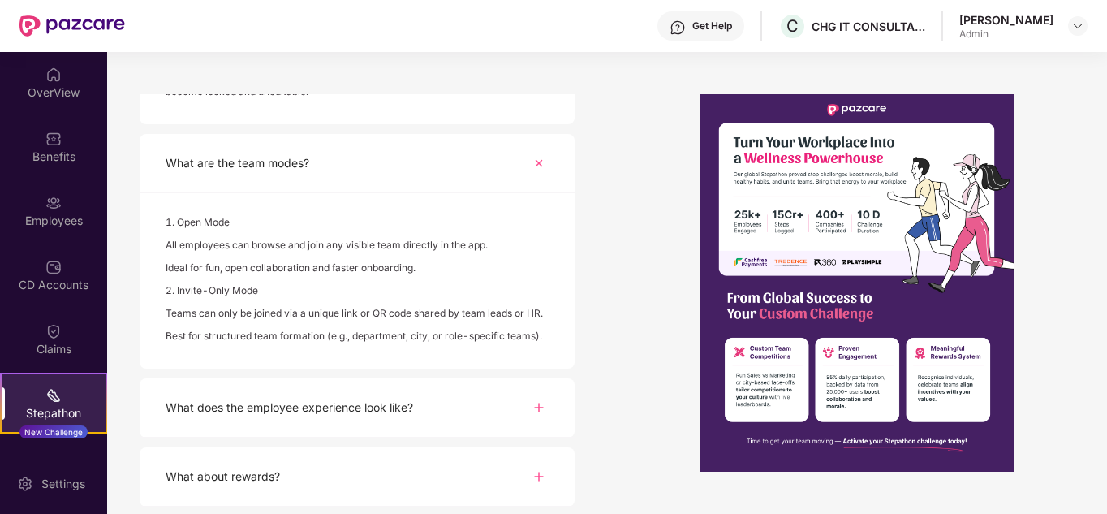
scroll to position [709, 0]
click at [512, 402] on div "What does the employee experience look like?" at bounding box center [357, 405] width 435 height 59
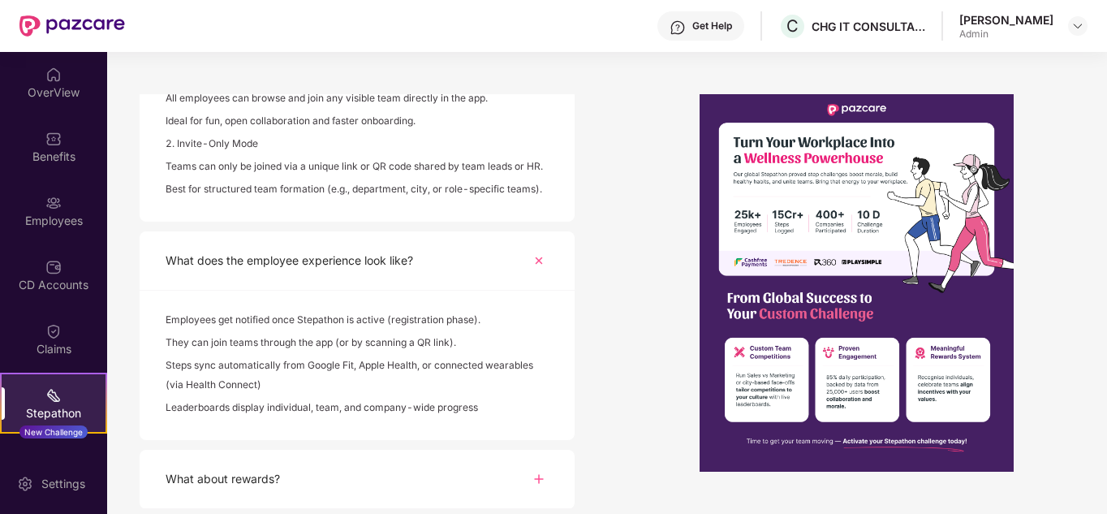
scroll to position [858, 0]
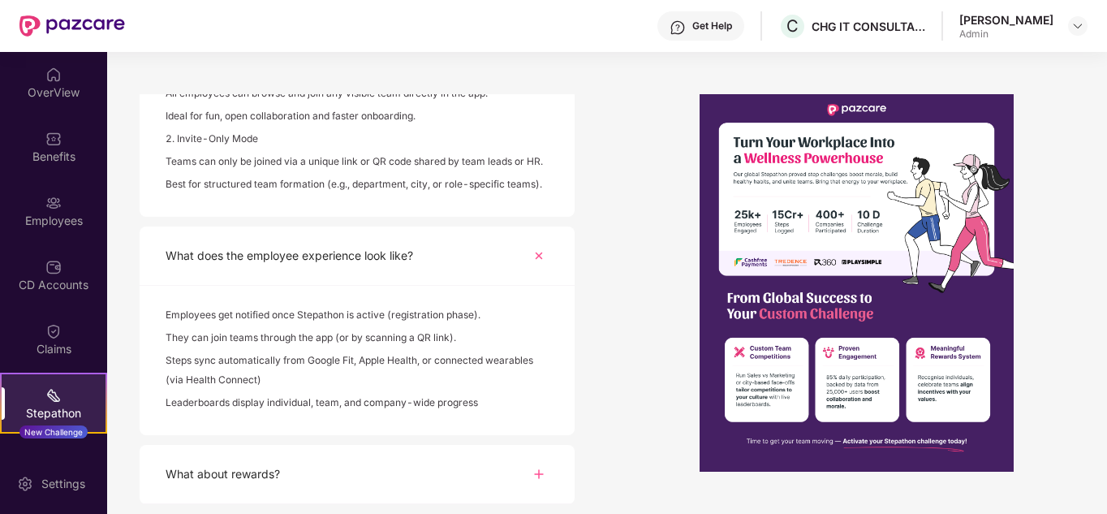
click at [534, 463] on div "What about rewards?" at bounding box center [357, 474] width 435 height 59
click at [540, 484] on img at bounding box center [539, 474] width 28 height 28
click at [542, 474] on img at bounding box center [538, 473] width 19 height 19
click at [644, 261] on div at bounding box center [856, 282] width 435 height 377
click at [652, 306] on div at bounding box center [856, 282] width 435 height 377
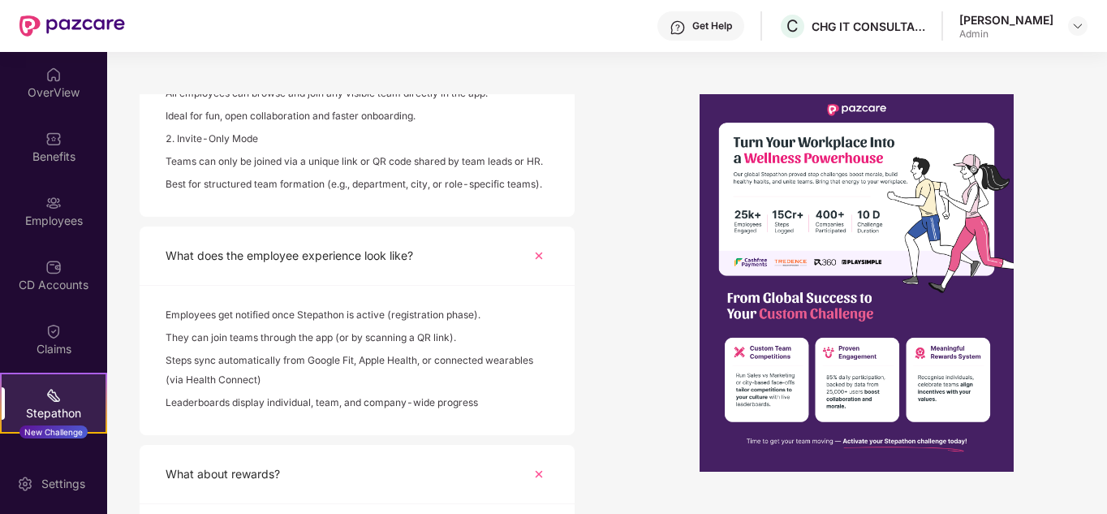
click at [647, 247] on div at bounding box center [856, 282] width 435 height 377
click at [50, 381] on div "Stepathon New Challenge" at bounding box center [53, 402] width 107 height 61
click at [67, 406] on div "Stepathon" at bounding box center [54, 413] width 104 height 16
click at [32, 326] on div "Claims" at bounding box center [53, 338] width 107 height 61
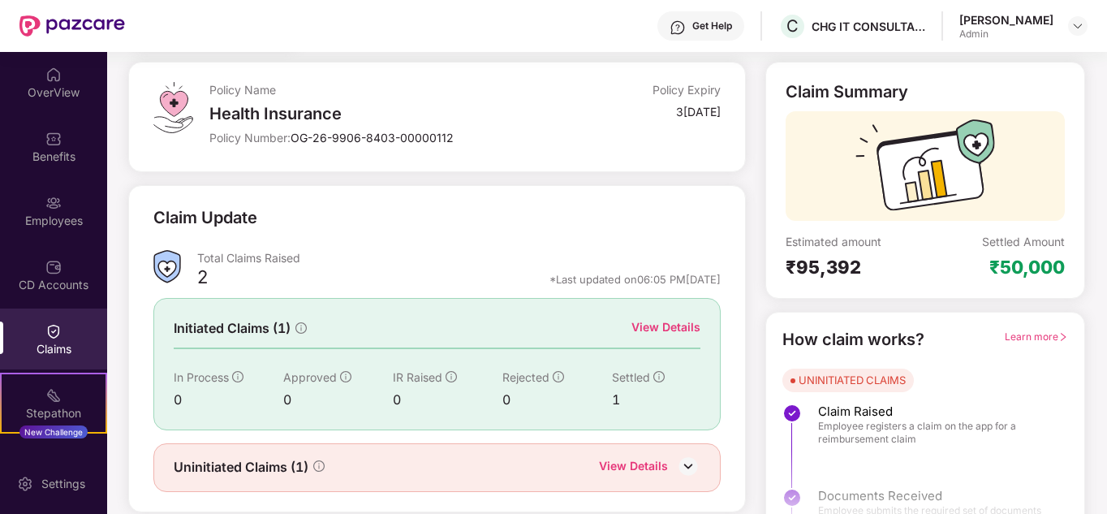
scroll to position [122, 0]
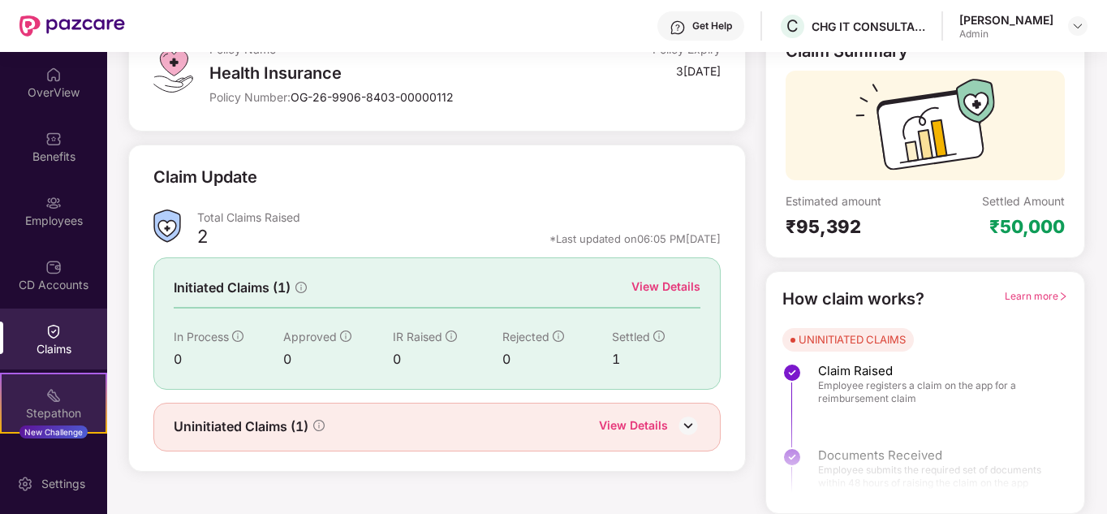
click at [58, 402] on img at bounding box center [53, 395] width 16 height 16
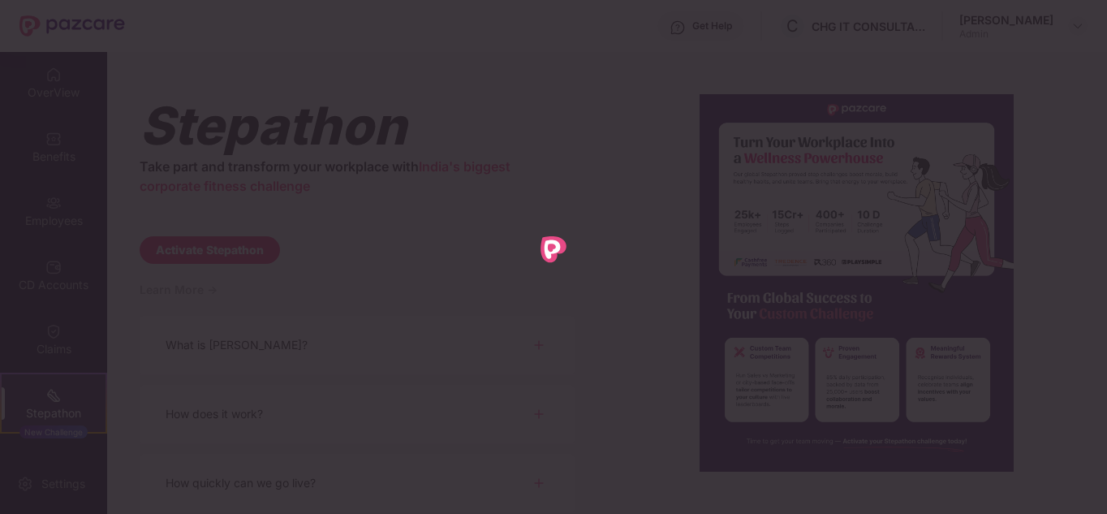
scroll to position [0, 0]
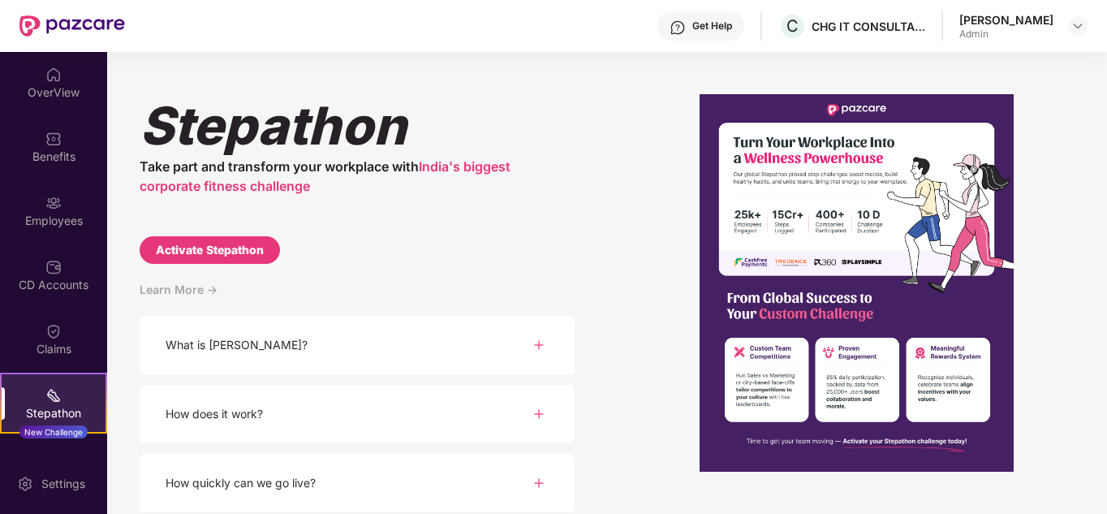
click at [622, 169] on div "Stepathon Take part and transform your workplace with India's biggest corporate…" at bounding box center [606, 283] width 999 height 462
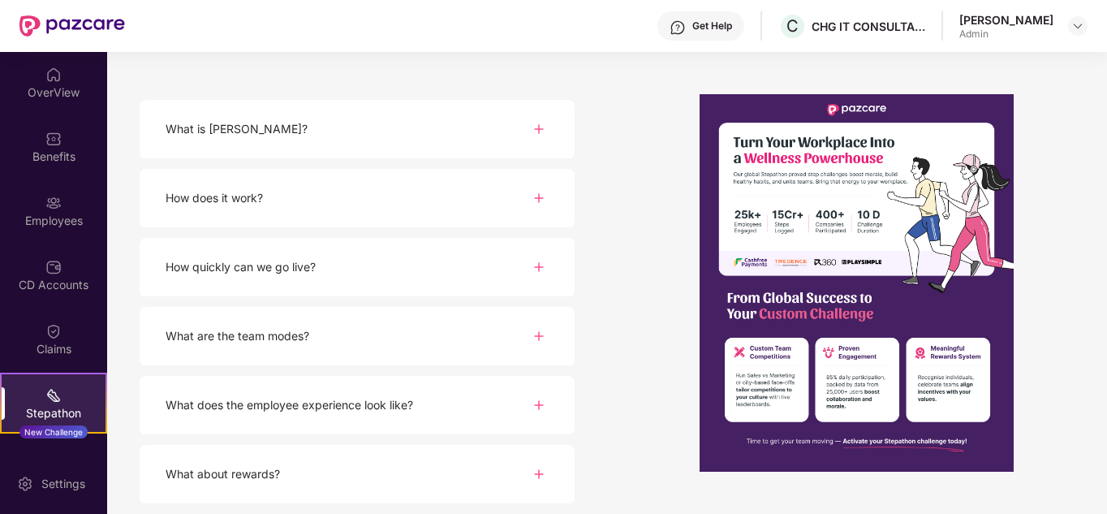
click at [536, 182] on div "How does it work?" at bounding box center [357, 198] width 435 height 59
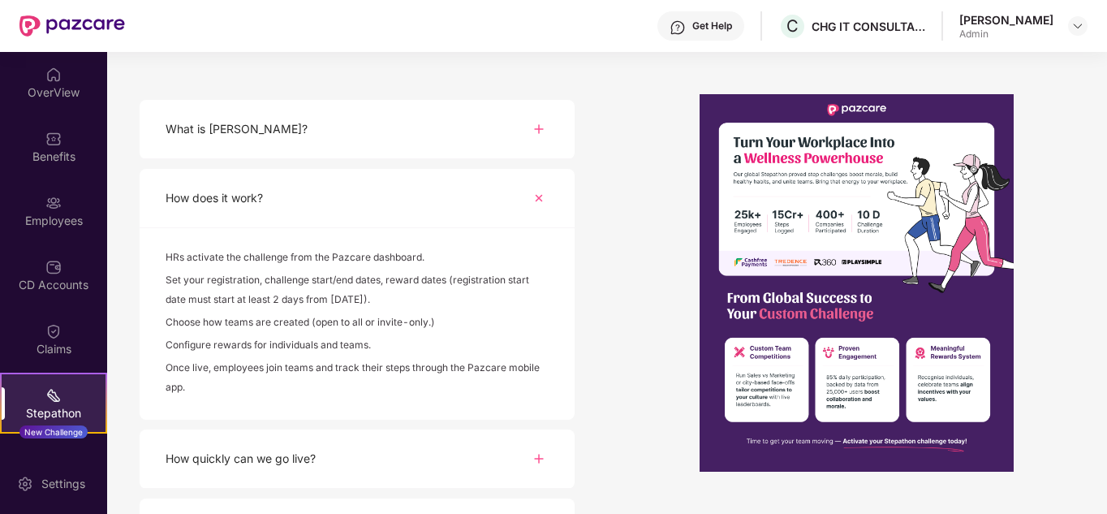
click at [536, 182] on div "How does it work?" at bounding box center [357, 198] width 435 height 59
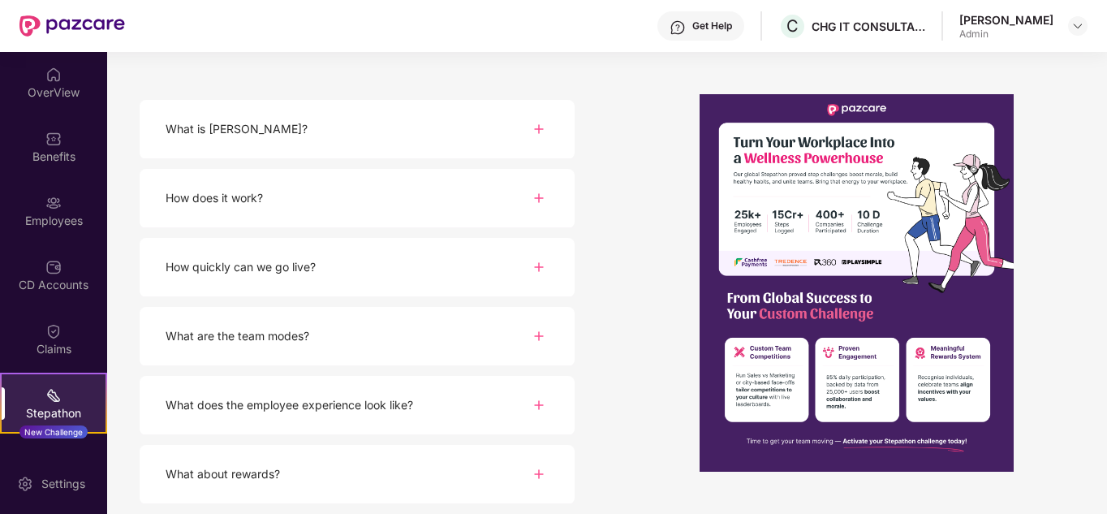
click at [472, 402] on div "What does the employee experience look like?" at bounding box center [357, 405] width 435 height 59
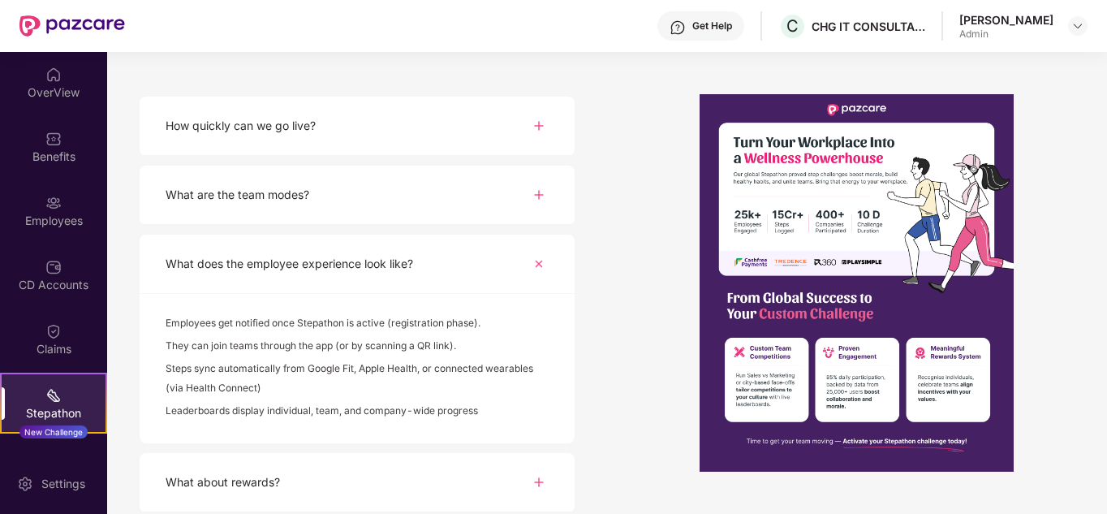
scroll to position [365, 0]
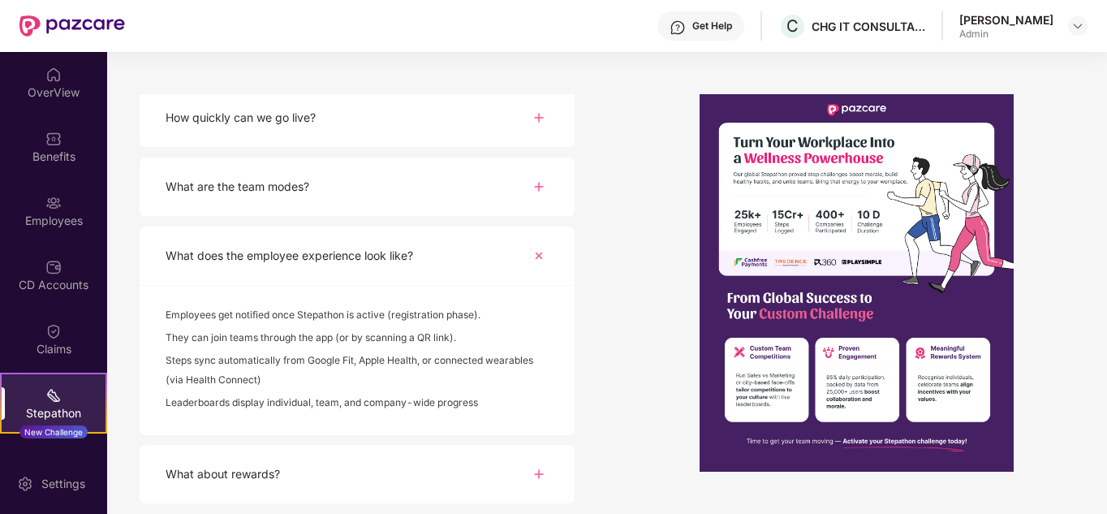
click at [1060, 24] on div "Nisha K Admin" at bounding box center [1023, 26] width 128 height 28
click at [1071, 28] on img at bounding box center [1077, 25] width 13 height 13
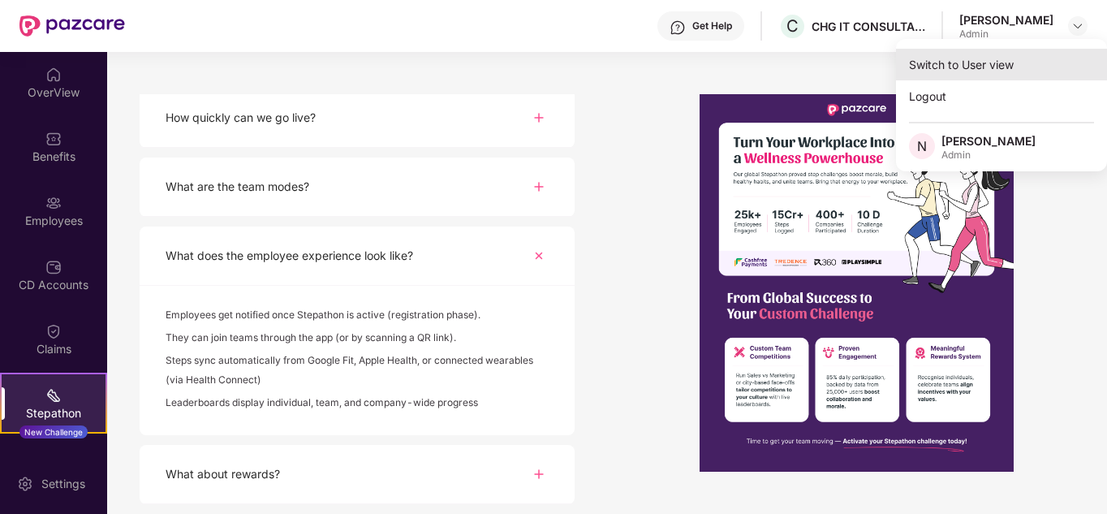
click at [1035, 69] on div "Switch to User view" at bounding box center [1001, 65] width 211 height 32
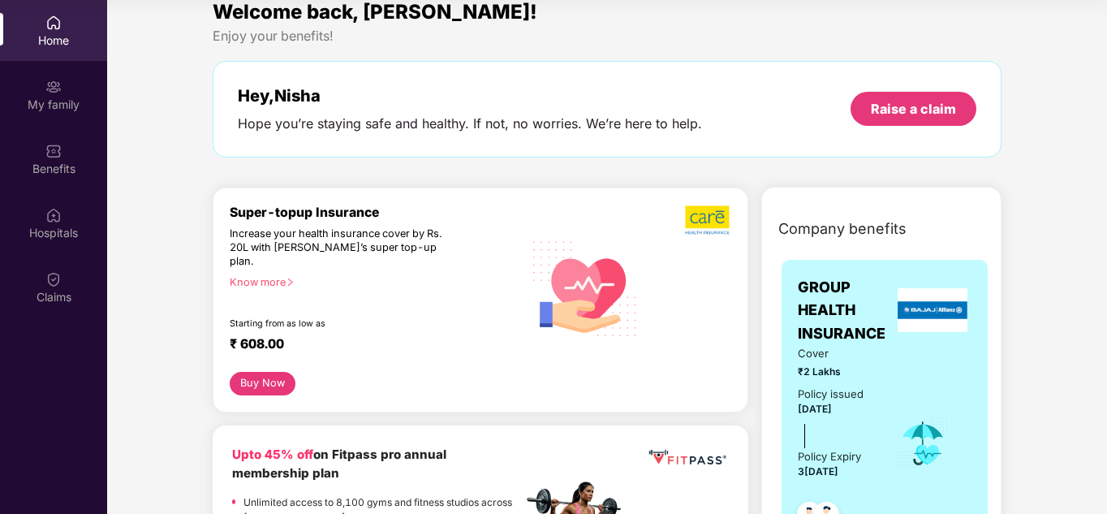
scroll to position [0, 0]
